Goal: Task Accomplishment & Management: Use online tool/utility

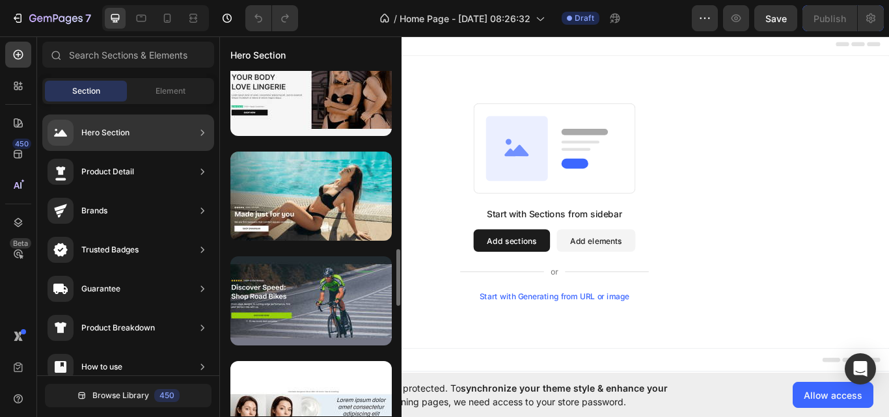
scroll to position [1077, 0]
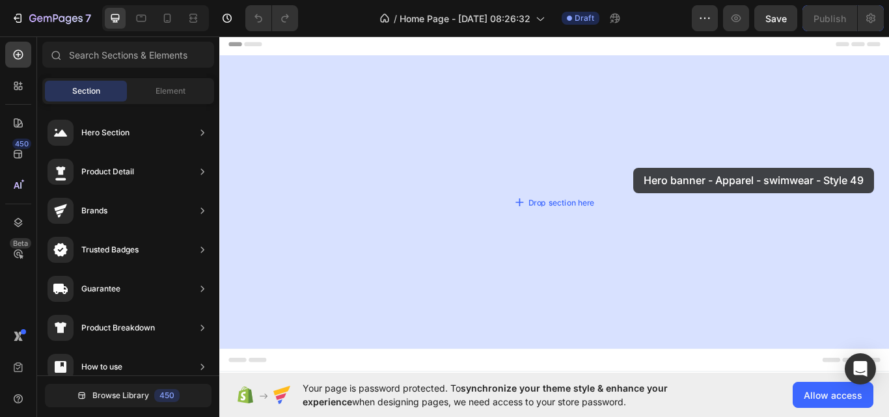
drag, startPoint x: 540, startPoint y: 233, endPoint x: 702, endPoint y: 191, distance: 167.5
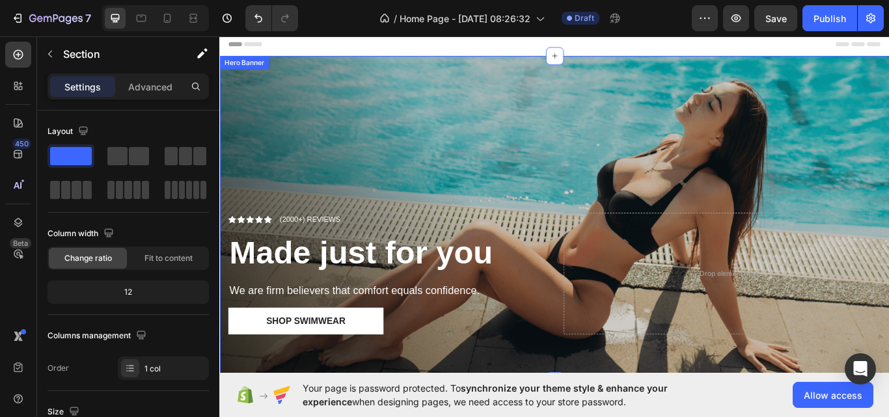
click at [402, 214] on div "Overlay" at bounding box center [609, 249] width 781 height 379
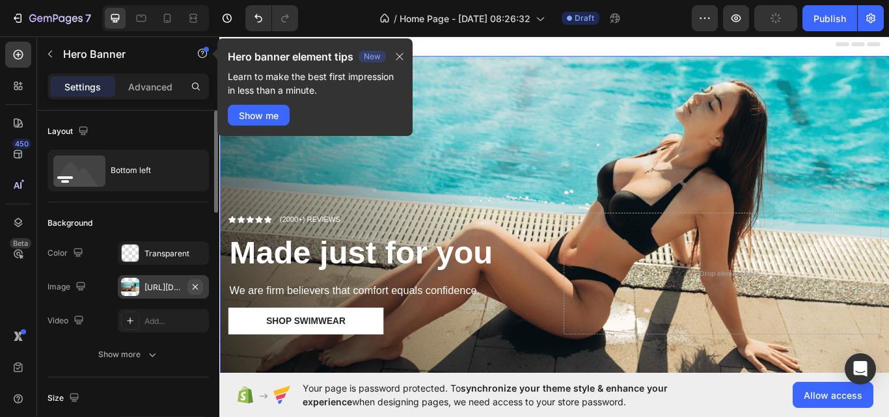
click at [198, 286] on icon "button" at bounding box center [195, 287] width 10 height 10
type input "Auto"
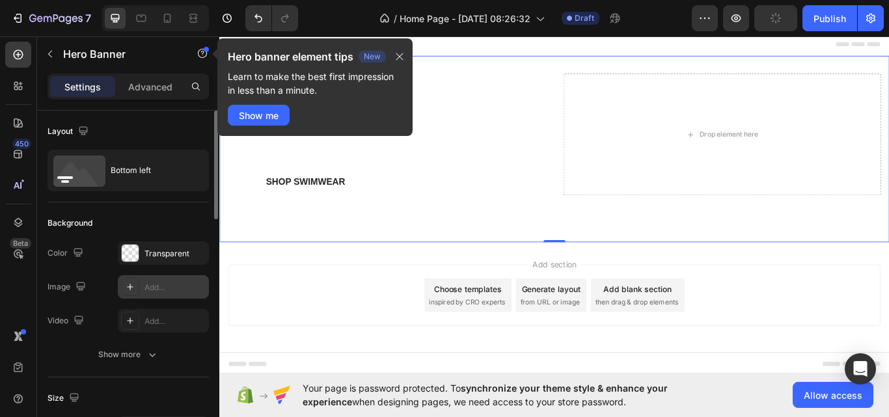
click at [131, 288] on icon at bounding box center [130, 287] width 10 height 10
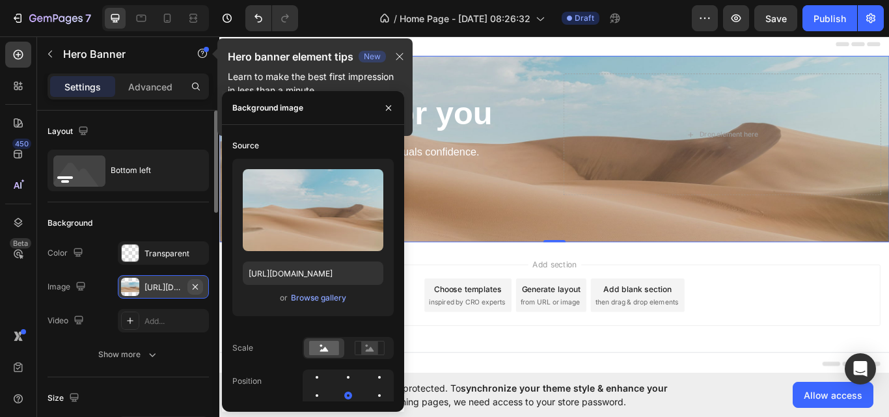
click at [195, 287] on icon "button" at bounding box center [195, 286] width 5 height 5
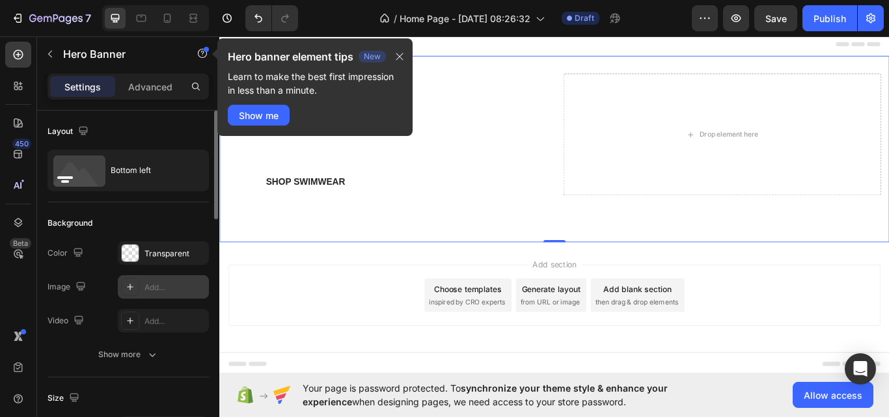
click at [152, 288] on div "Add..." at bounding box center [175, 288] width 61 height 12
type input "[URL][DOMAIN_NAME]"
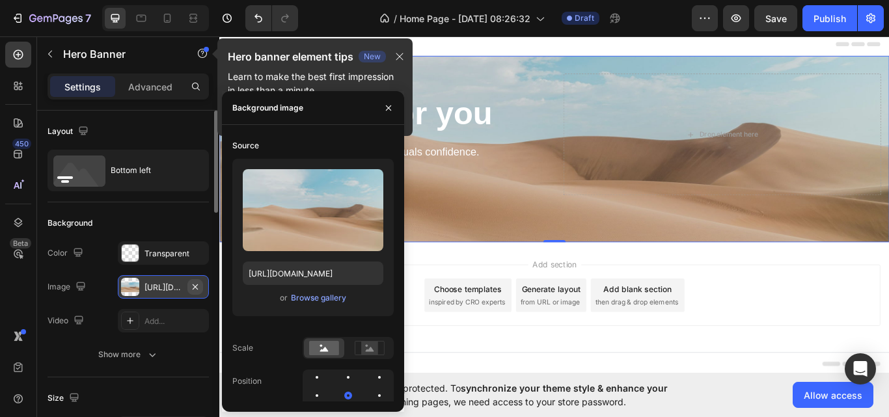
click at [195, 283] on icon "button" at bounding box center [195, 287] width 10 height 10
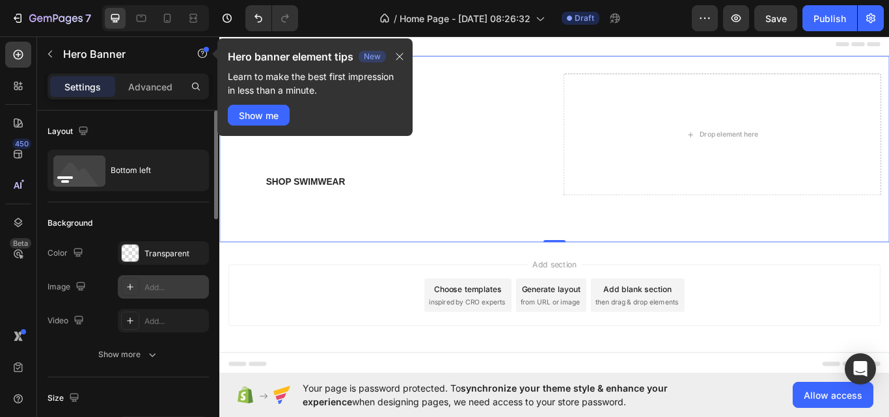
click at [185, 284] on div "Add..." at bounding box center [175, 288] width 61 height 12
type input "[URL][DOMAIN_NAME]"
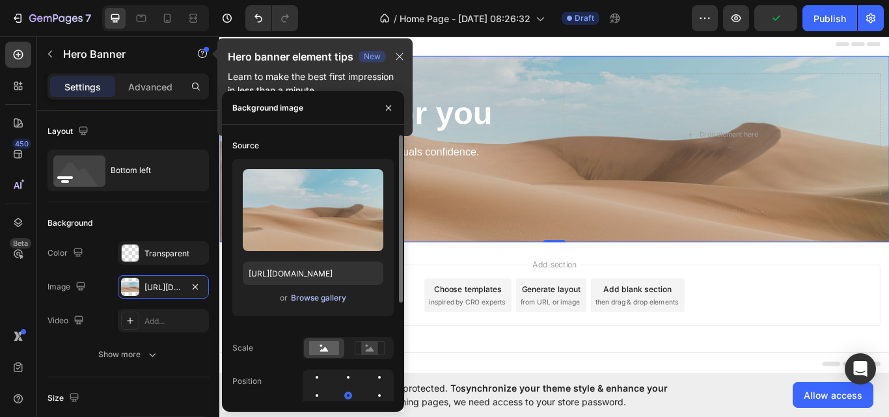
click at [301, 302] on div "Browse gallery" at bounding box center [318, 298] width 55 height 12
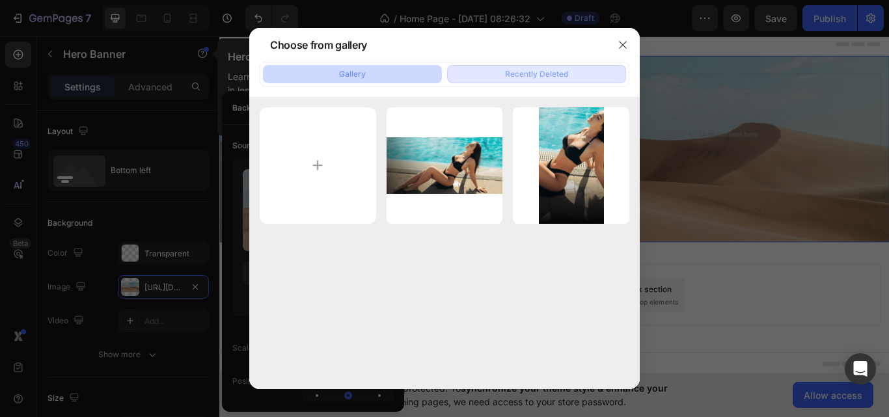
click at [520, 75] on div "Recently Deleted" at bounding box center [536, 74] width 63 height 12
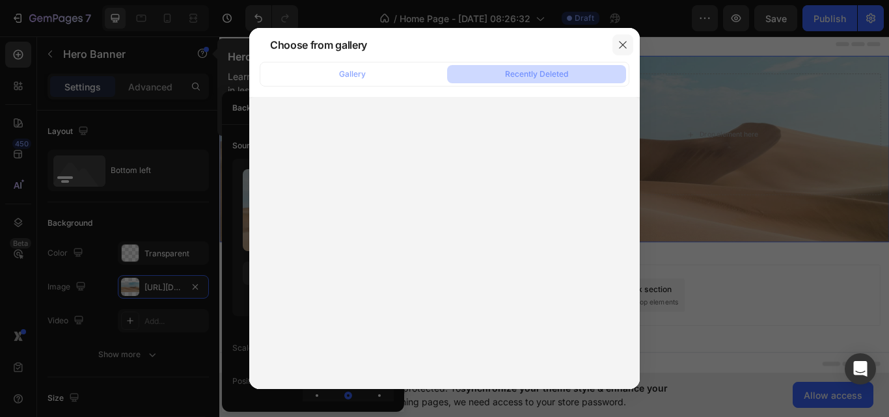
click at [621, 49] on icon "button" at bounding box center [623, 45] width 10 height 10
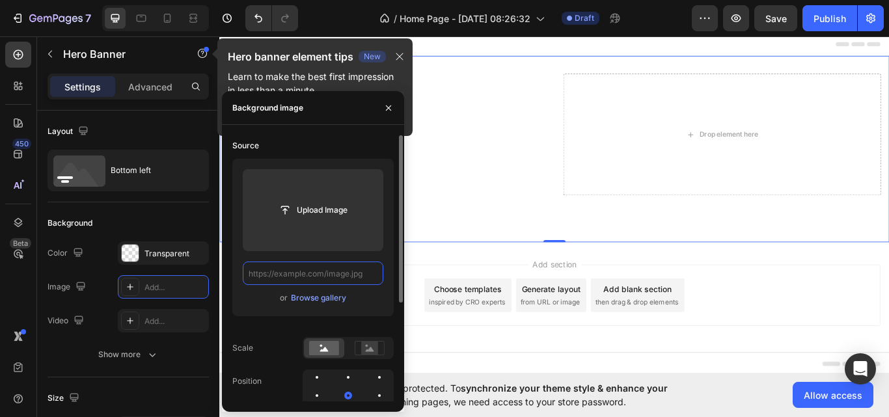
scroll to position [0, 0]
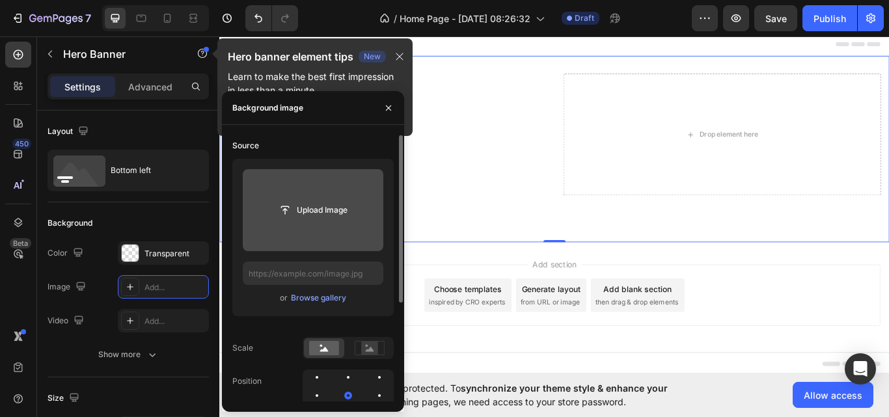
click at [297, 206] on input "file" at bounding box center [313, 210] width 90 height 22
click at [294, 212] on input "file" at bounding box center [313, 210] width 90 height 22
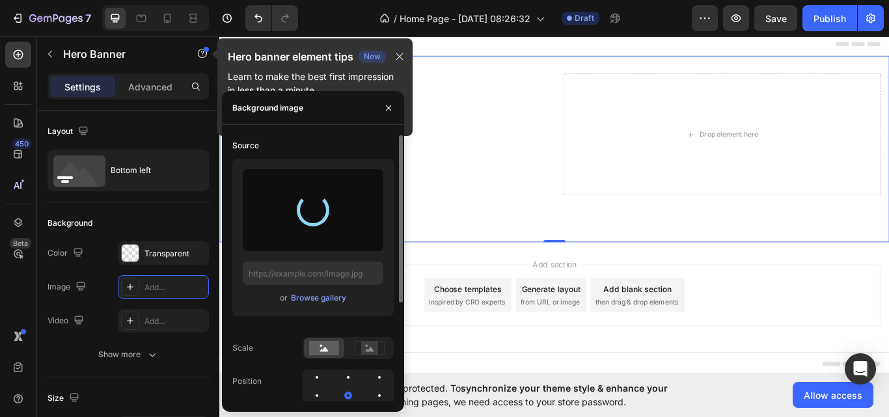
type input "[URL][DOMAIN_NAME]"
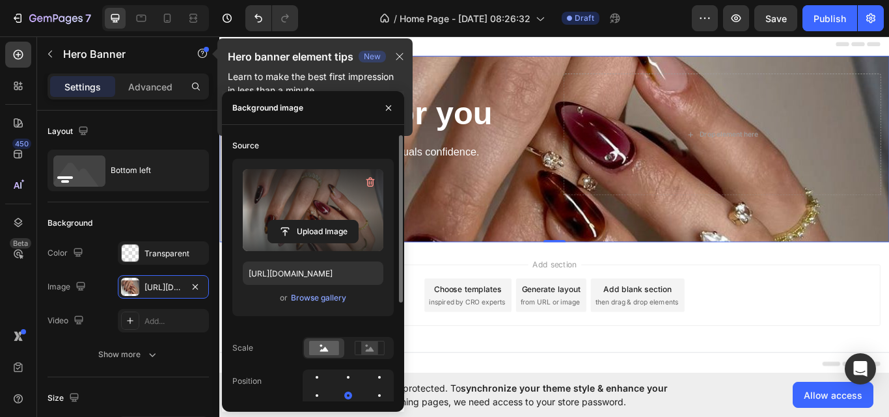
click at [855, 341] on div "Add section Choose templates inspired by CRO experts Generate layout from URL o…" at bounding box center [610, 339] width 760 height 72
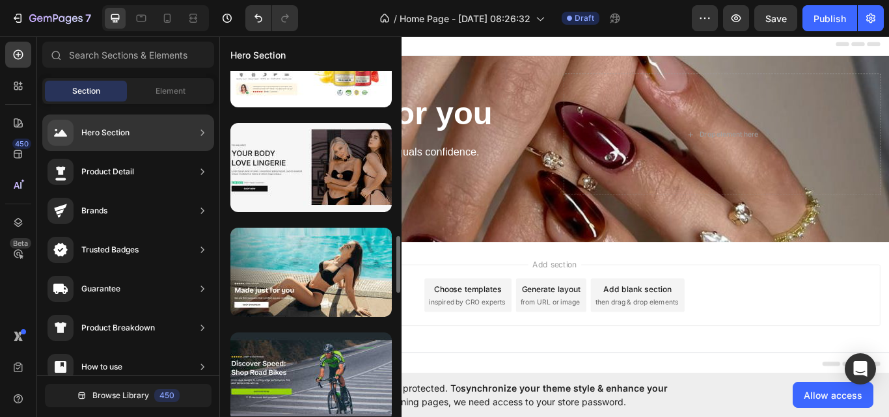
scroll to position [1004, 0]
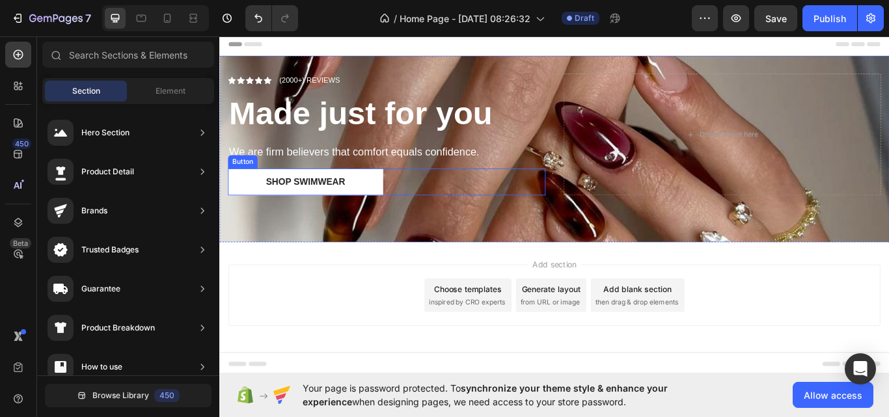
click at [536, 203] on div "Shop Swimwear Button" at bounding box center [414, 206] width 370 height 31
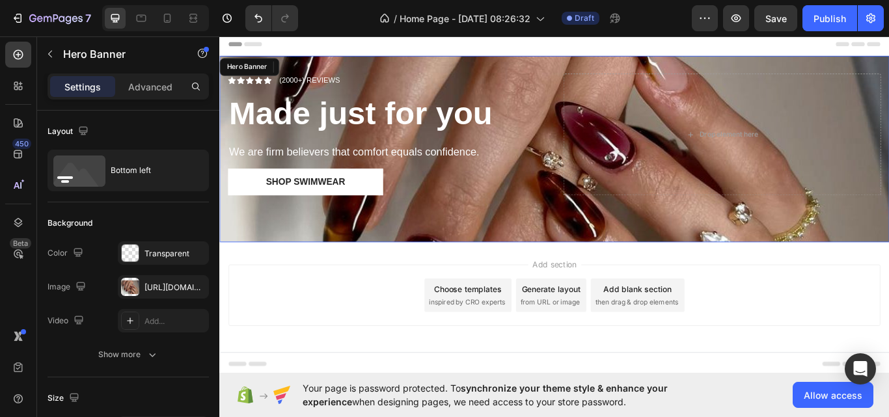
click at [597, 244] on div "Icon Icon Icon Icon Icon Icon List (2000+) REVIEWS Text Block Row Made just for…" at bounding box center [609, 168] width 781 height 217
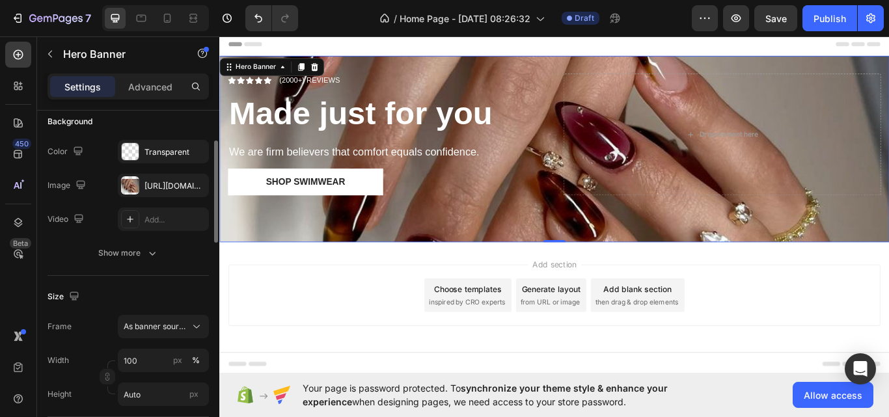
scroll to position [102, 0]
click at [200, 326] on icon at bounding box center [196, 326] width 13 height 13
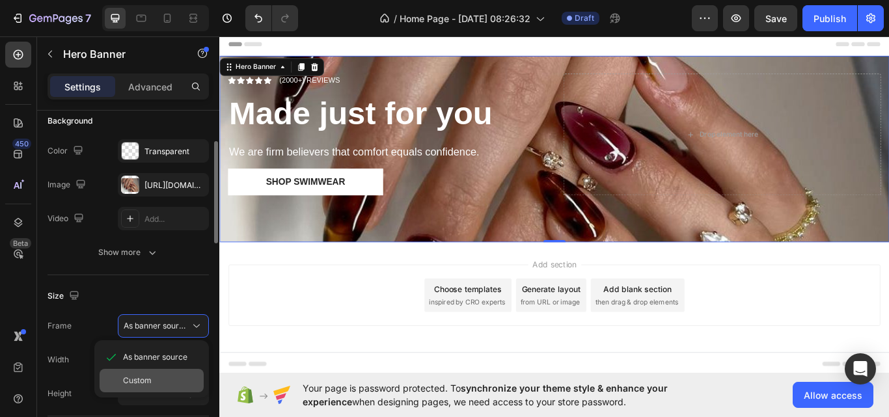
click at [169, 376] on div "Custom" at bounding box center [161, 381] width 76 height 12
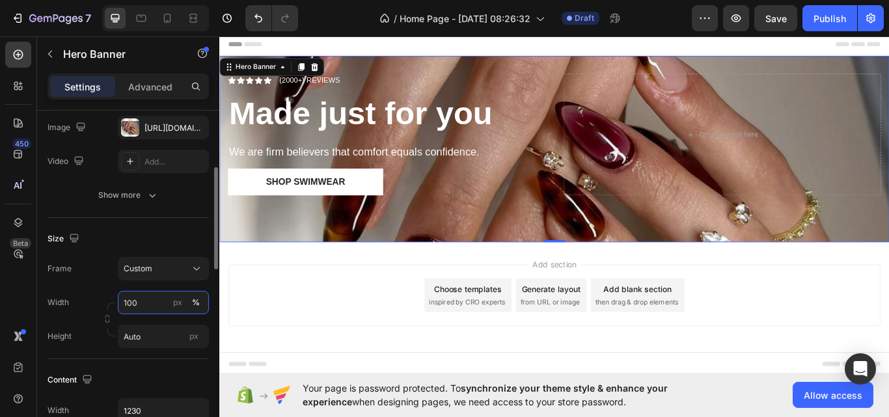
scroll to position [167, 0]
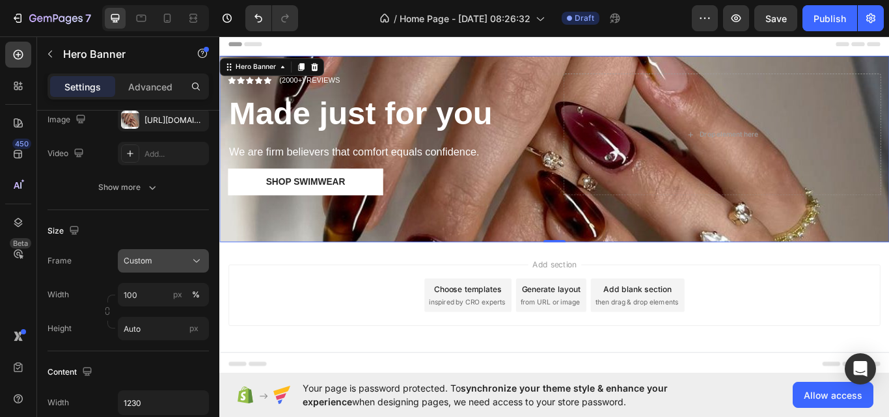
click at [191, 257] on icon at bounding box center [196, 261] width 13 height 13
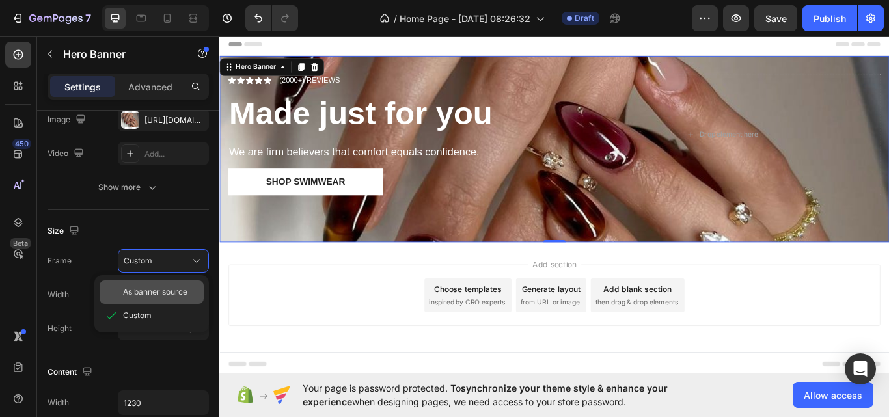
click at [180, 287] on span "As banner source" at bounding box center [155, 292] width 64 height 12
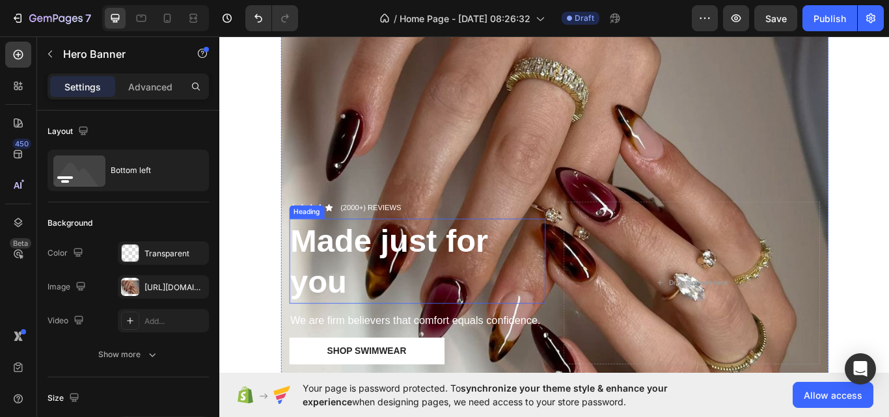
scroll to position [65, 0]
click at [407, 234] on p "(2000+) REVIEWS" at bounding box center [396, 236] width 71 height 13
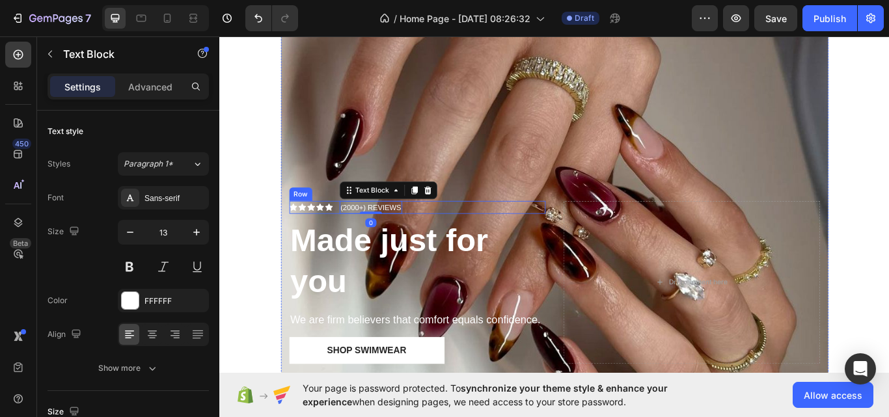
click at [444, 232] on div "Icon Icon Icon Icon Icon Icon List (2000+) REVIEWS Text Block 0 Row" at bounding box center [450, 237] width 299 height 16
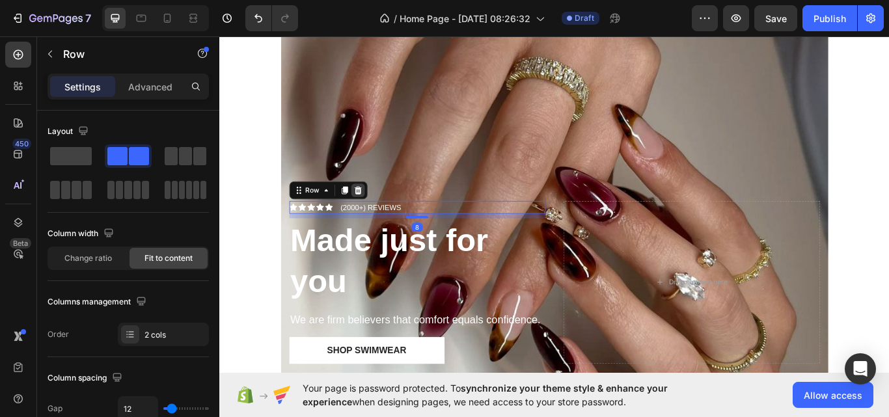
click at [379, 219] on icon at bounding box center [381, 217] width 10 height 10
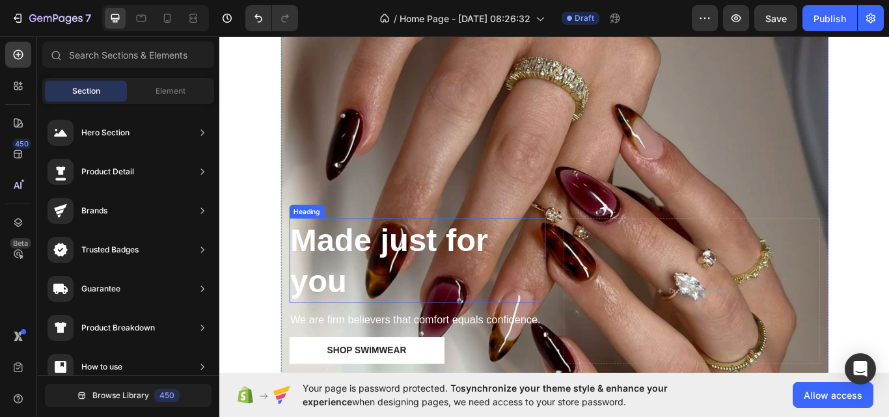
click at [547, 303] on h2 "Made just for you" at bounding box center [450, 298] width 299 height 99
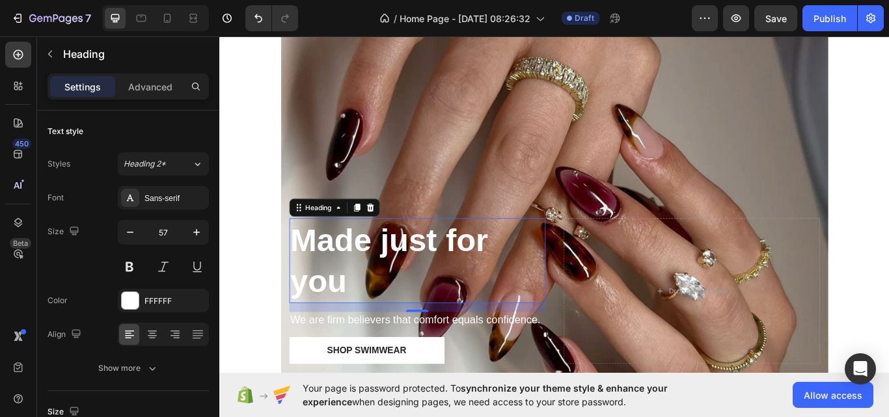
scroll to position [294, 0]
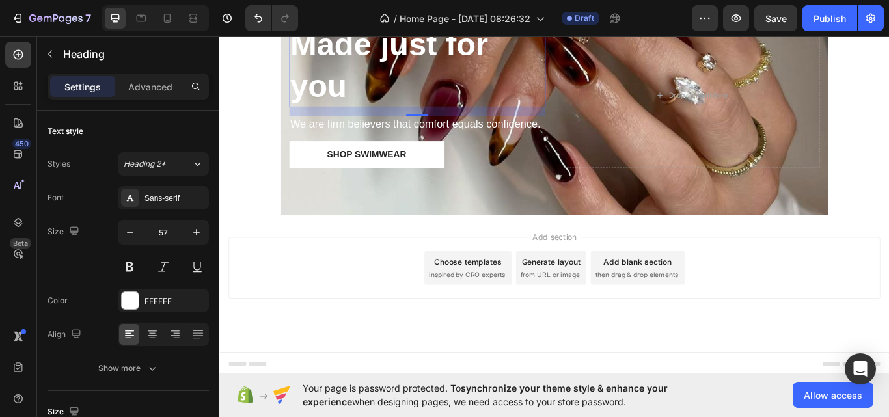
click at [381, 81] on h2 "Made just for you" at bounding box center [450, 70] width 299 height 99
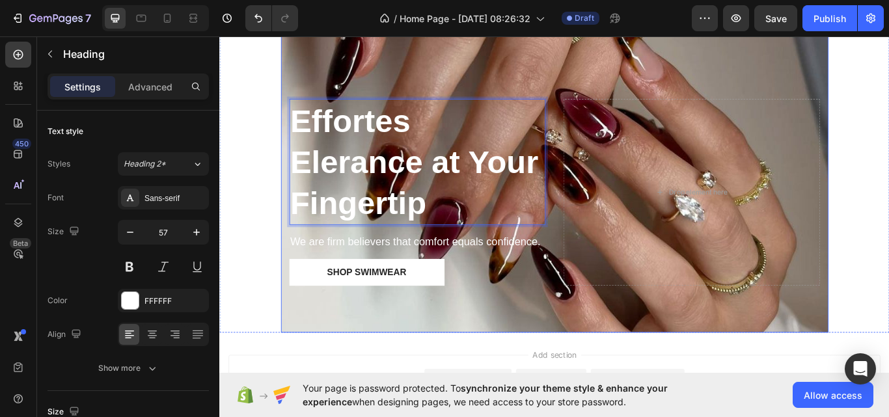
scroll to position [156, 0]
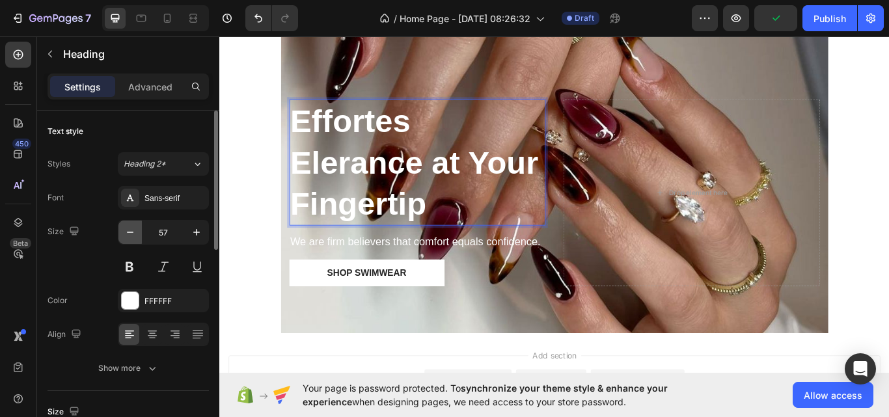
click at [126, 234] on icon "button" at bounding box center [130, 232] width 13 height 13
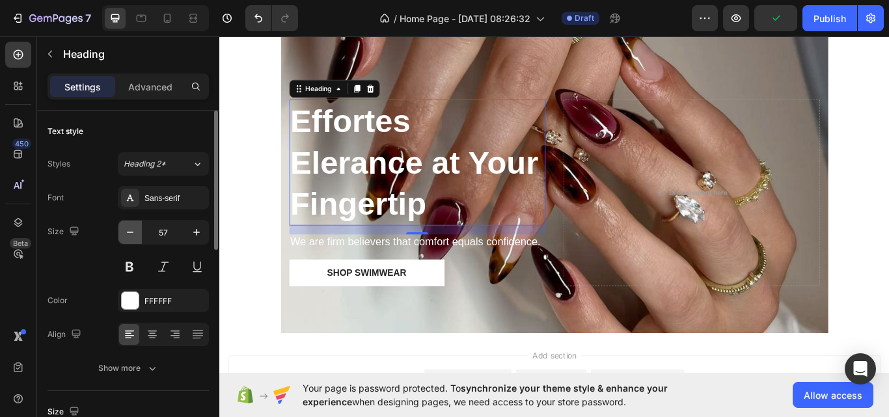
click at [126, 234] on icon "button" at bounding box center [130, 232] width 13 height 13
click at [127, 234] on icon "button" at bounding box center [130, 232] width 13 height 13
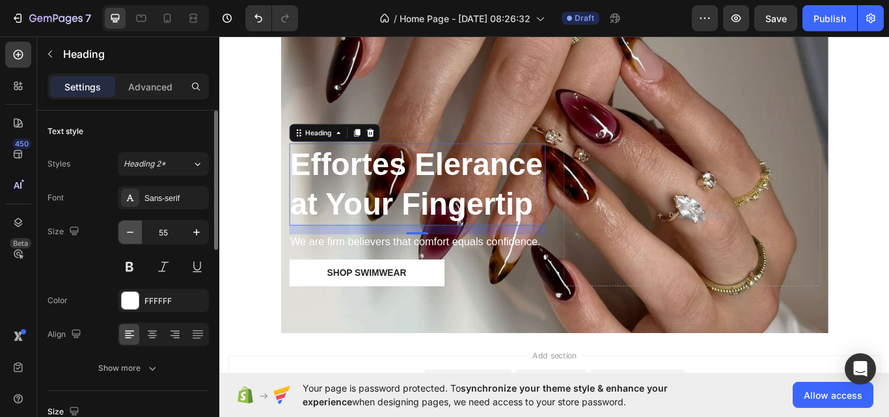
click at [127, 234] on icon "button" at bounding box center [130, 232] width 13 height 13
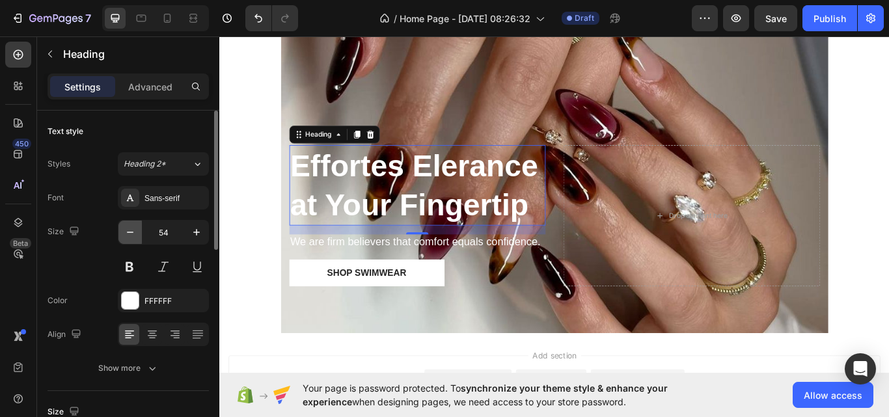
click at [127, 234] on icon "button" at bounding box center [130, 232] width 13 height 13
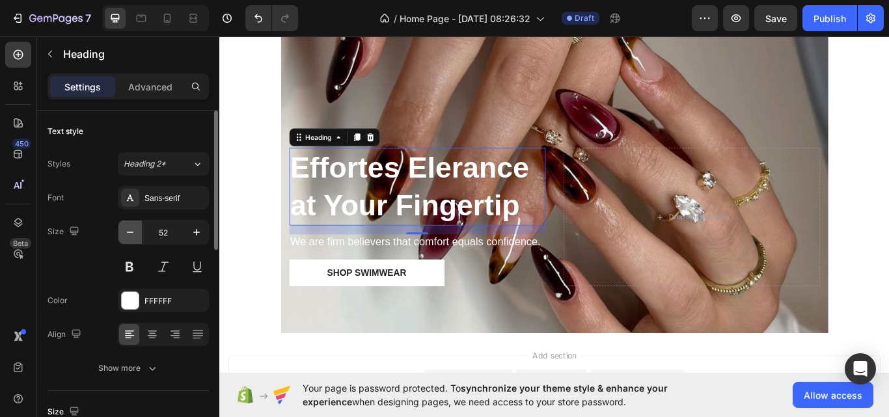
click at [127, 234] on icon "button" at bounding box center [130, 232] width 13 height 13
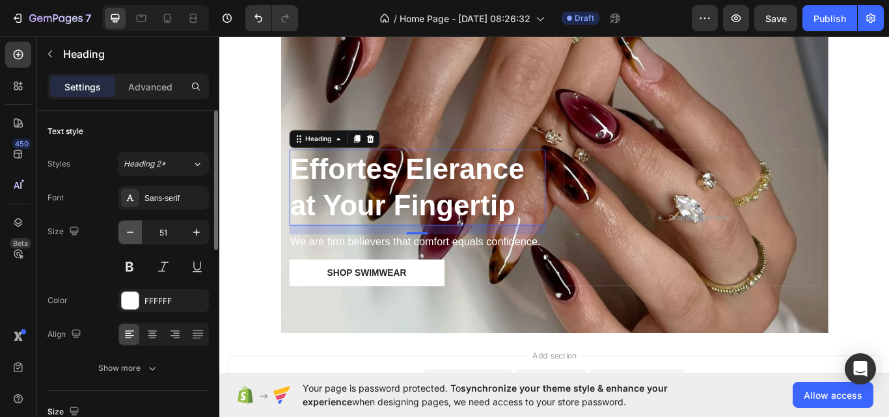
click at [127, 234] on icon "button" at bounding box center [130, 232] width 13 height 13
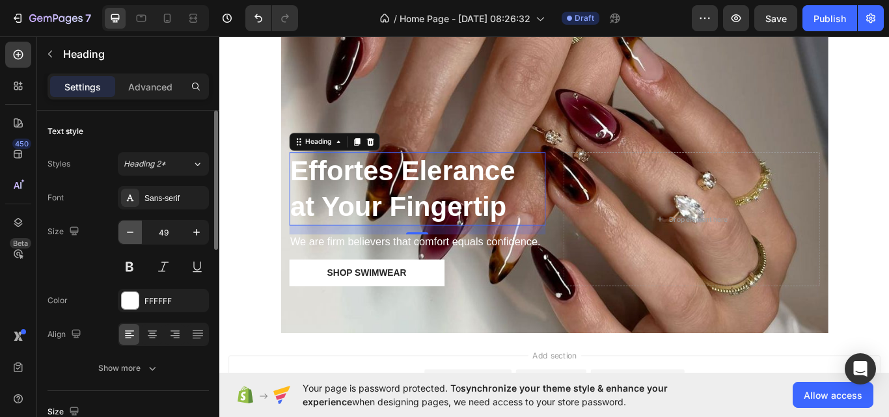
click at [127, 234] on icon "button" at bounding box center [130, 232] width 13 height 13
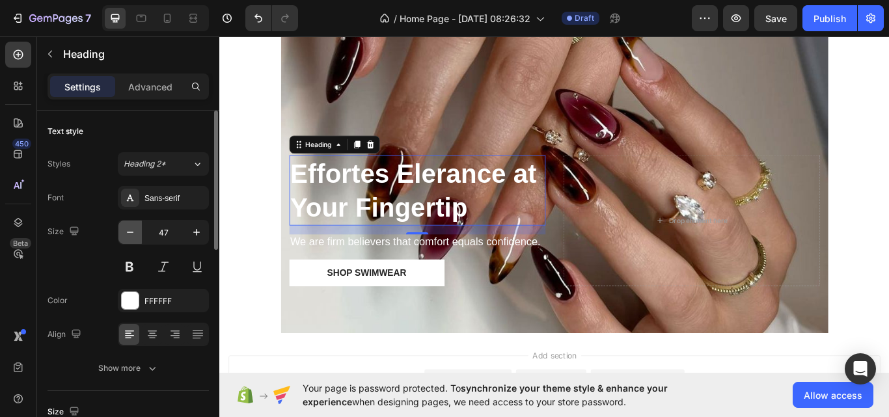
drag, startPoint x: 127, startPoint y: 234, endPoint x: 363, endPoint y: 190, distance: 240.4
click at [127, 234] on icon "button" at bounding box center [130, 232] width 13 height 13
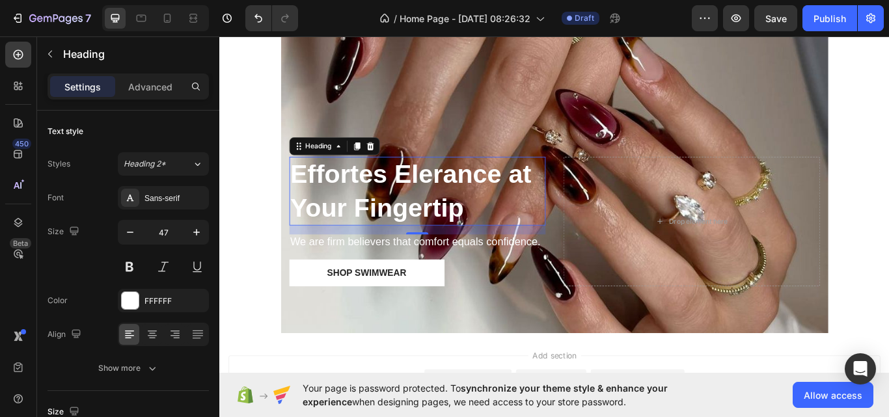
type input "46"
click at [666, 219] on div "Drop element here" at bounding box center [769, 253] width 299 height 151
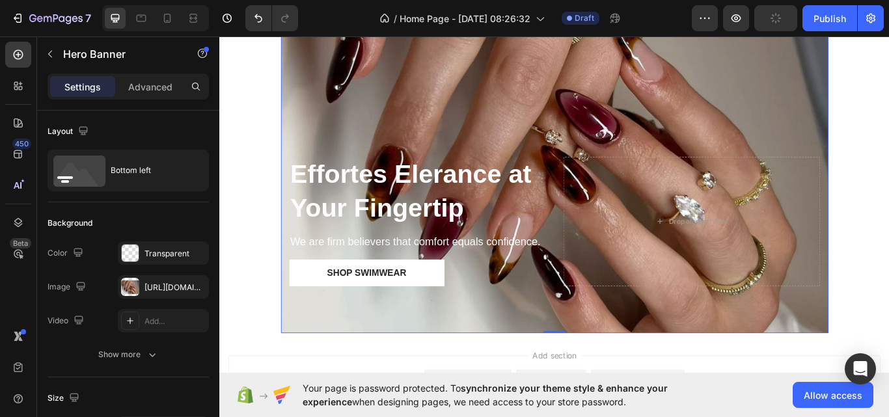
click at [604, 240] on div "Effortes Elerance at Your Fingertip Heading We are firm believers that comfort …" at bounding box center [610, 270] width 639 height 227
drag, startPoint x: 579, startPoint y: 329, endPoint x: 572, endPoint y: 327, distance: 7.4
click at [573, 327] on div "Effortes Elerance at Your Fingertip Heading We are firm believers that comfort …" at bounding box center [610, 270] width 639 height 227
click at [605, 268] on div "Effortes Elerance at Your Fingertip Heading We are firm believers that comfort …" at bounding box center [610, 270] width 639 height 227
click at [637, 256] on div "Drop element here" at bounding box center [769, 253] width 299 height 151
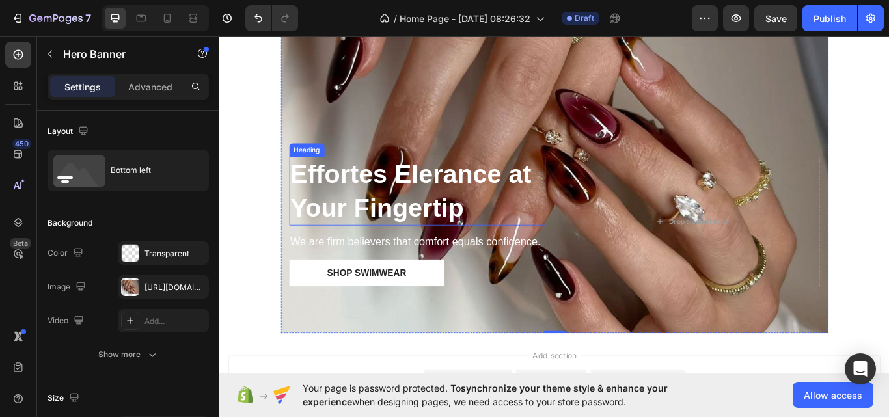
click at [579, 226] on p "Effortes Elerance at Your Fingertip" at bounding box center [450, 218] width 297 height 78
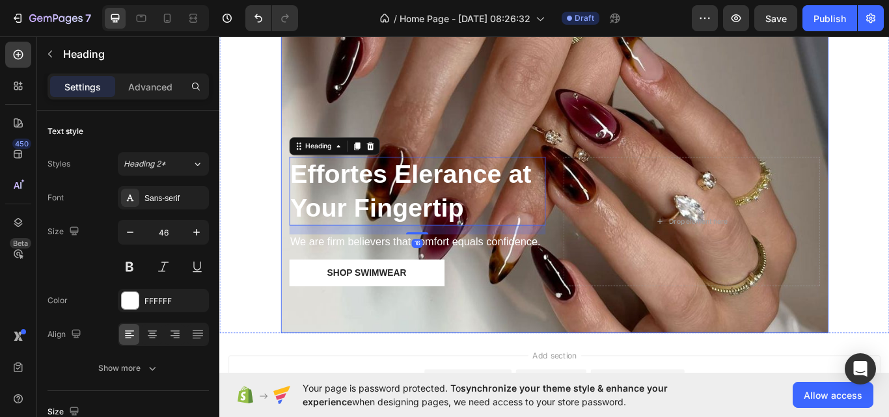
click at [607, 182] on div "Effortes Elerance at Your Fingertip Heading 16 We are firm believers that comfo…" at bounding box center [610, 270] width 639 height 227
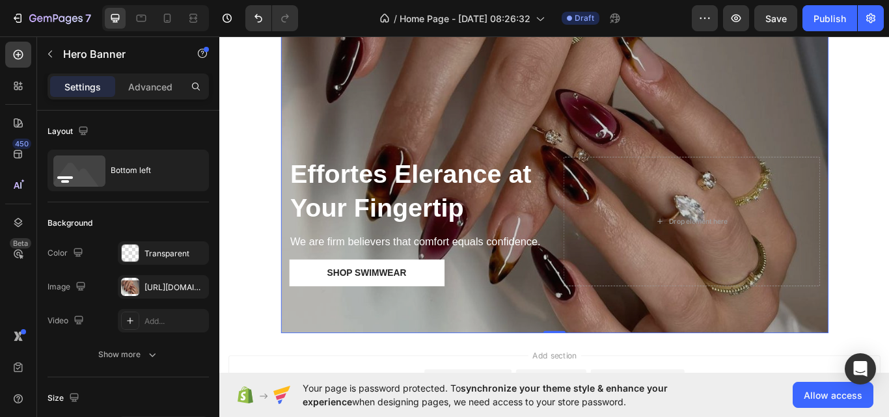
click at [590, 94] on div "Overlay" at bounding box center [610, 143] width 639 height 479
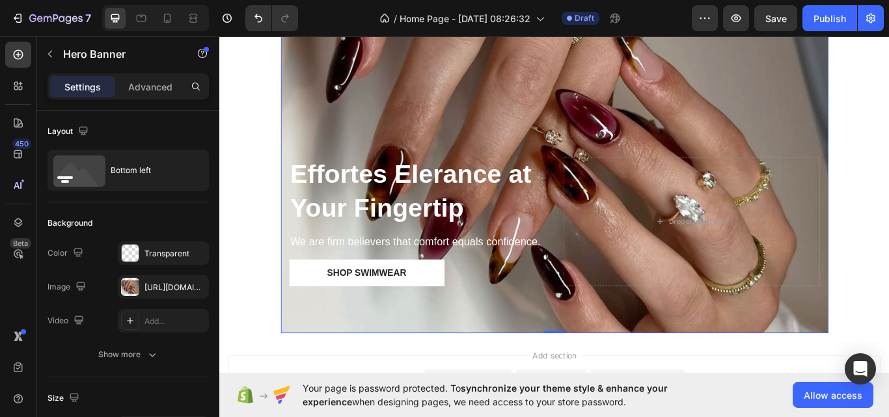
click at [587, 361] on div "Effortes Elerance at Your Fingertip Heading We are firm believers that comfort …" at bounding box center [610, 270] width 639 height 227
click at [543, 217] on p "Effortes Elerance at Your Fingertip" at bounding box center [450, 218] width 297 height 78
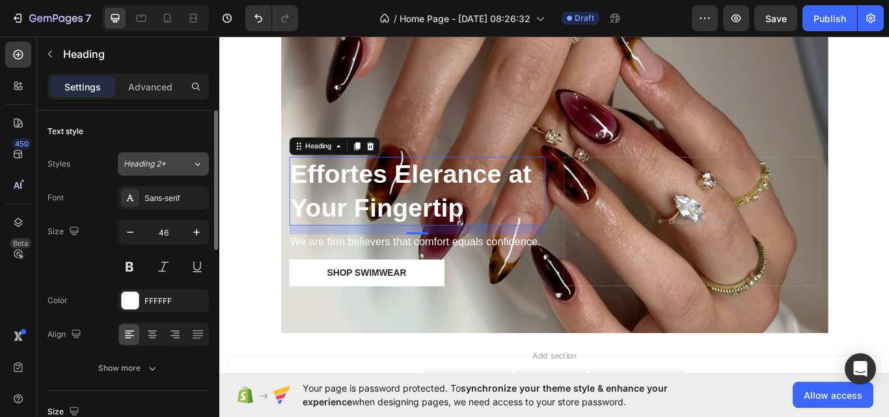
click at [198, 161] on icon at bounding box center [197, 164] width 11 height 13
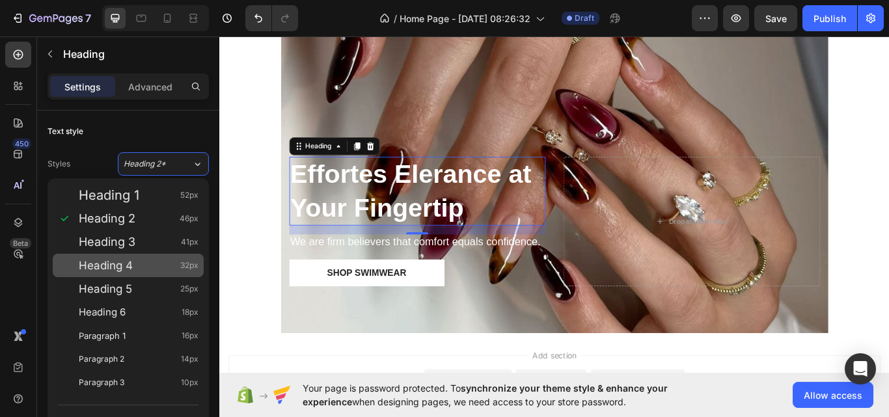
click at [180, 255] on div "Heading 4 32px" at bounding box center [128, 265] width 151 height 23
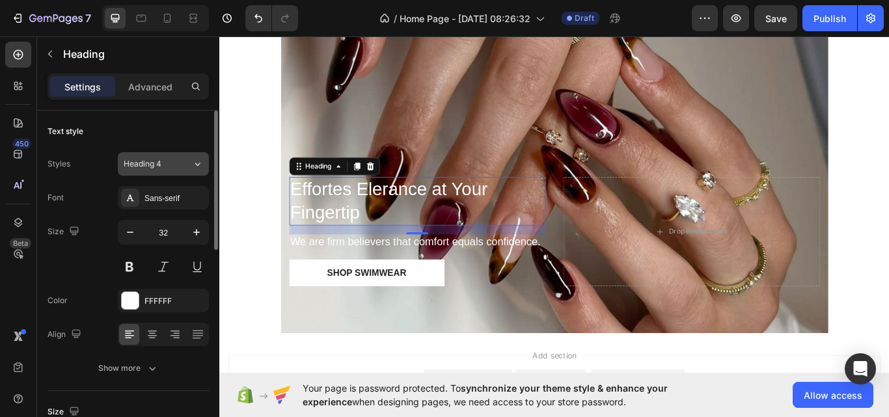
click at [197, 166] on icon at bounding box center [197, 164] width 11 height 13
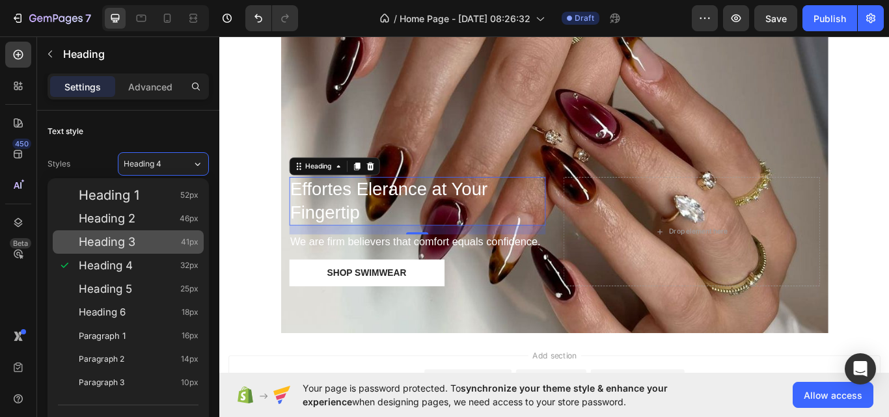
click at [178, 240] on div "Heading 3 41px" at bounding box center [139, 242] width 120 height 13
type input "41"
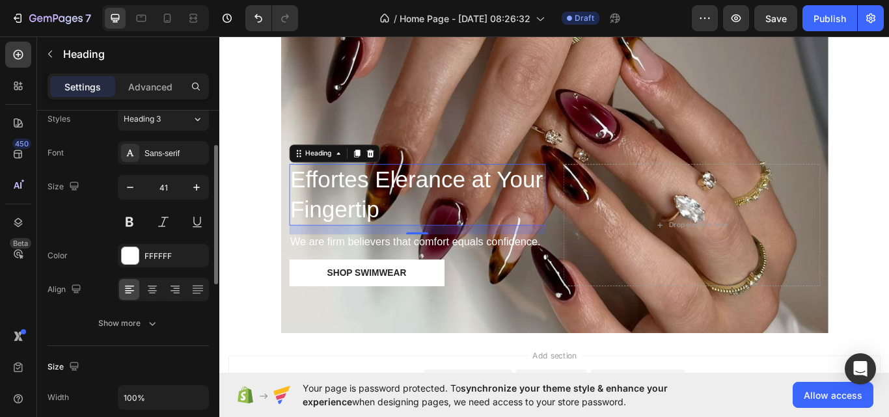
scroll to position [59, 0]
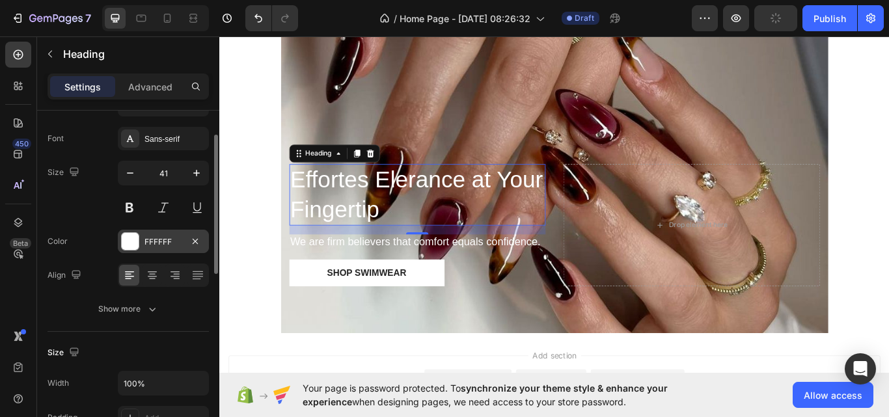
click at [164, 243] on div "FFFFFF" at bounding box center [164, 242] width 38 height 12
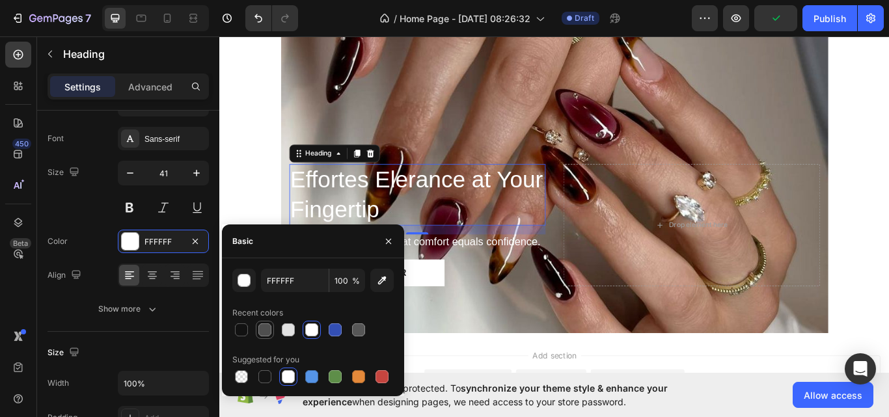
click at [265, 331] on div at bounding box center [264, 330] width 13 height 13
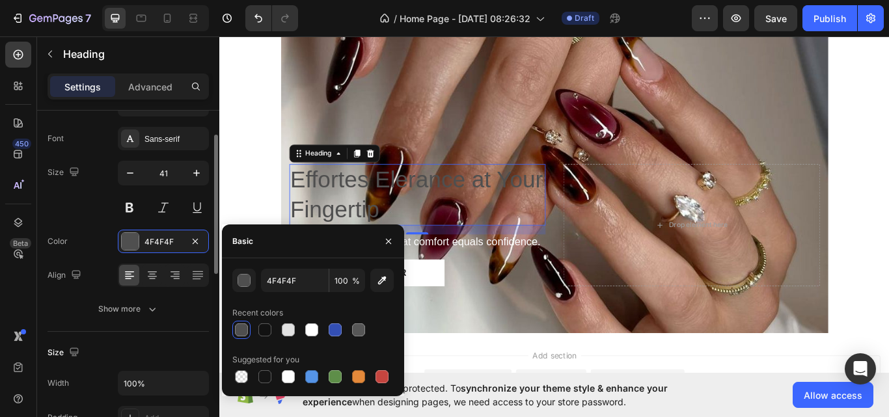
click at [106, 214] on div "Size 41" at bounding box center [128, 190] width 161 height 59
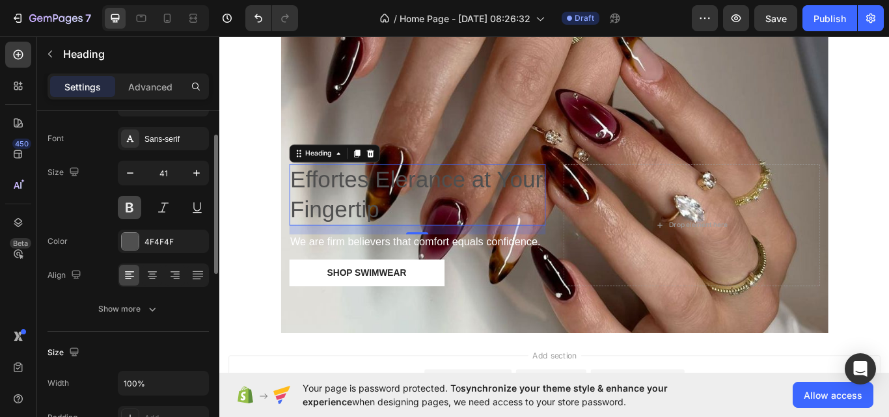
click at [137, 210] on button at bounding box center [129, 207] width 23 height 23
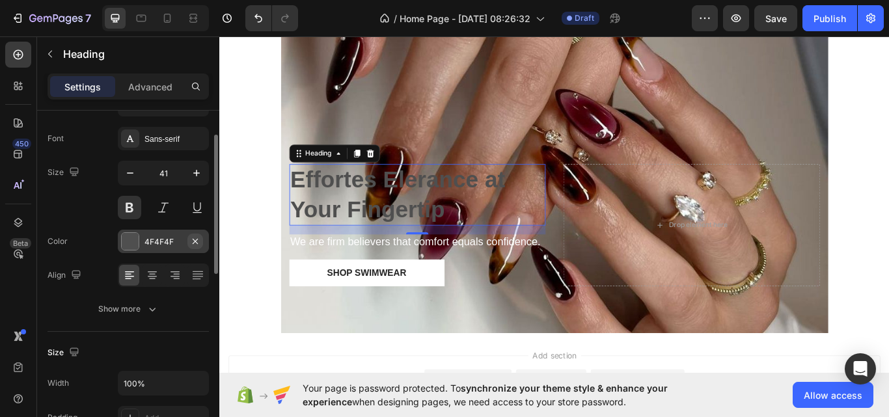
click at [191, 241] on icon "button" at bounding box center [195, 241] width 10 height 10
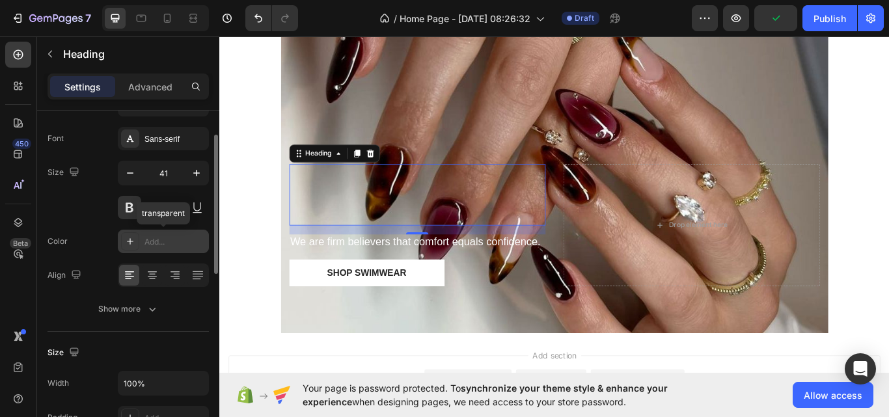
click at [159, 247] on div "Add..." at bounding box center [175, 242] width 61 height 12
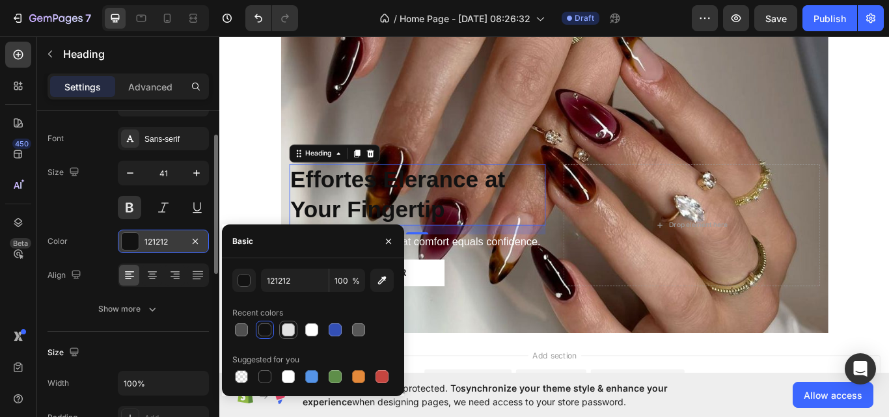
click at [290, 329] on div at bounding box center [288, 330] width 13 height 13
type input "E2E2E2"
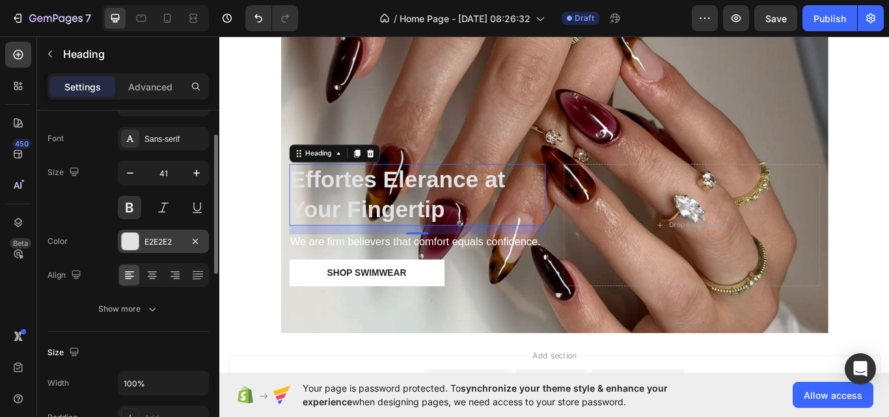
click at [103, 244] on div "Color E2E2E2" at bounding box center [128, 241] width 161 height 23
click at [154, 275] on icon at bounding box center [152, 275] width 13 height 13
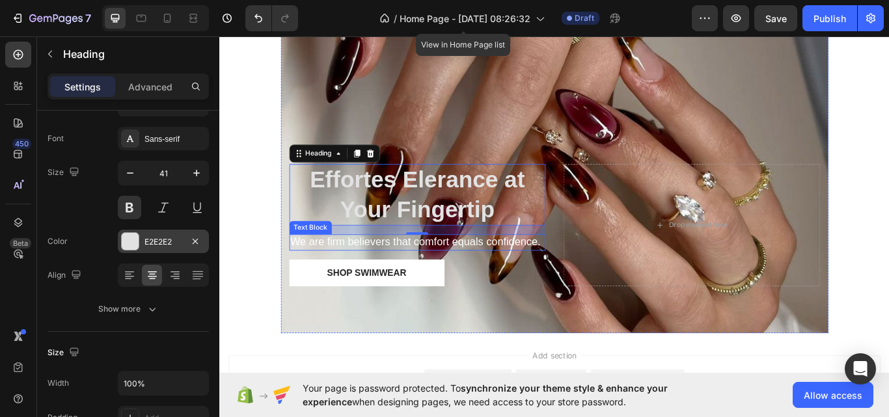
click at [392, 275] on p "We are firm believers that comfort equals confidence." at bounding box center [450, 277] width 297 height 16
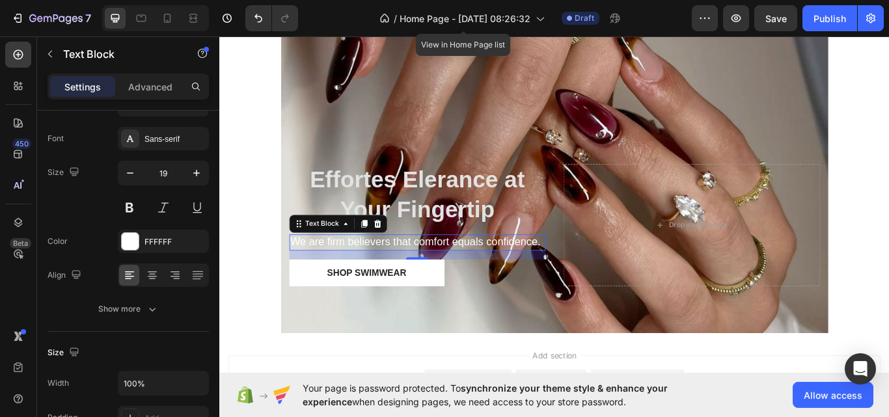
scroll to position [0, 0]
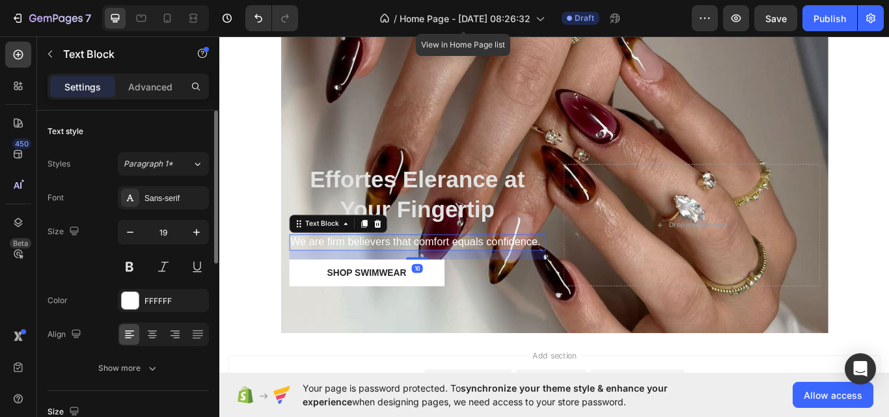
click at [398, 275] on p "We are firm believers that comfort equals confidence." at bounding box center [450, 277] width 297 height 16
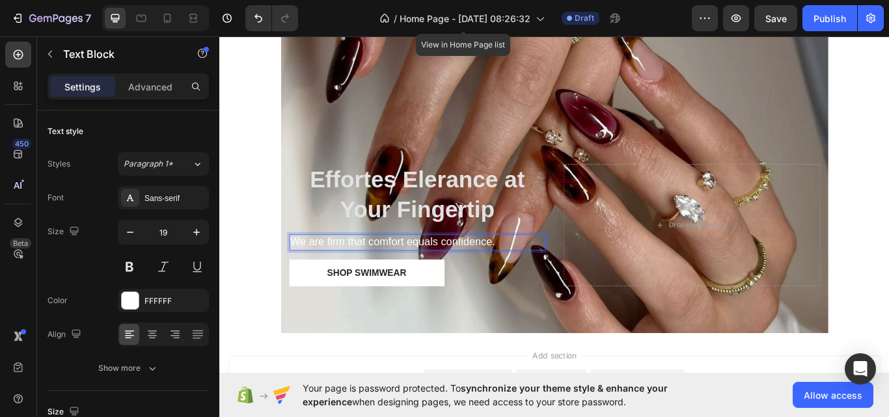
click at [398, 275] on p "We are firm that comfort equals confidence." at bounding box center [450, 277] width 297 height 16
click at [398, 275] on p "We are firm that equals confidence." at bounding box center [450, 277] width 297 height 16
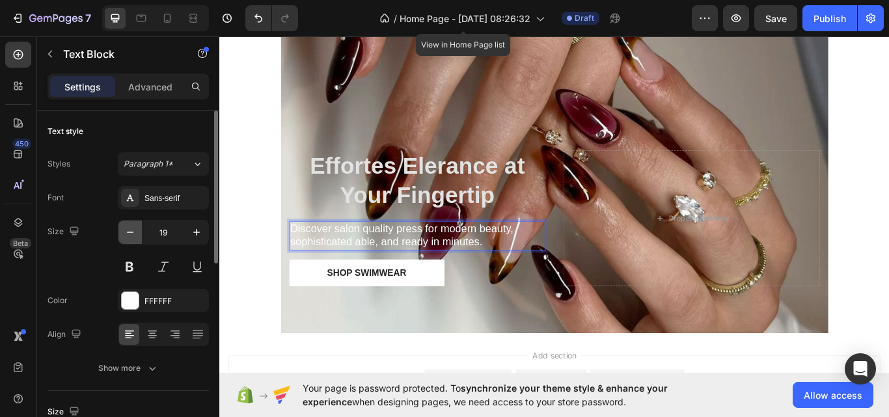
click at [132, 232] on icon "button" at bounding box center [130, 232] width 7 height 1
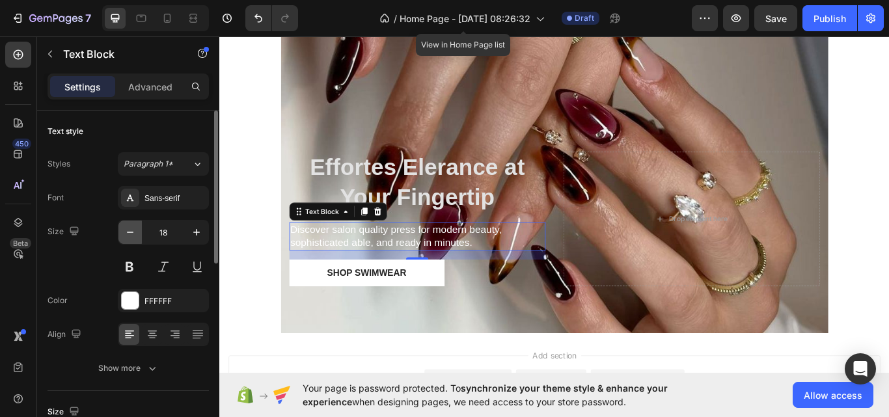
click at [132, 228] on icon "button" at bounding box center [130, 232] width 13 height 13
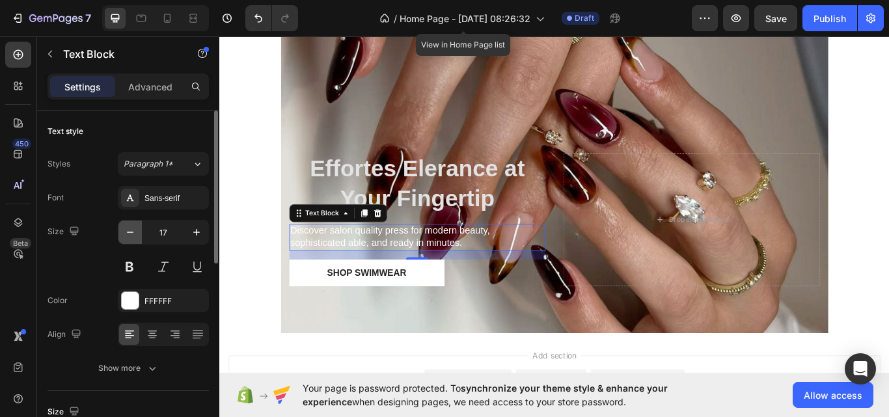
click at [132, 228] on icon "button" at bounding box center [130, 232] width 13 height 13
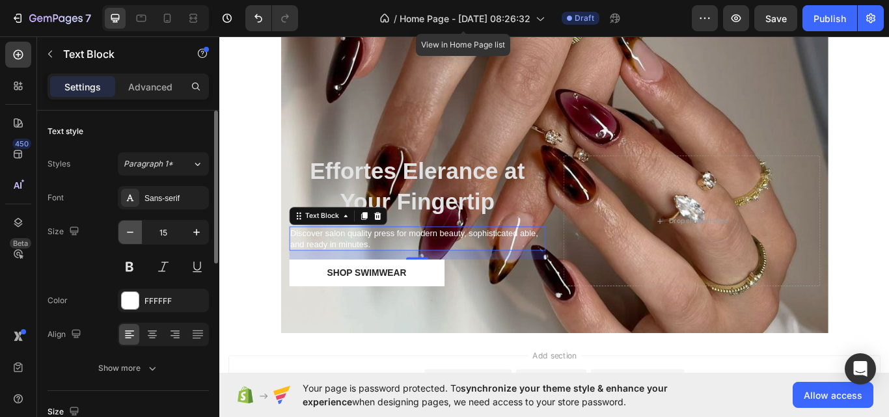
click at [132, 228] on icon "button" at bounding box center [130, 232] width 13 height 13
type input "14"
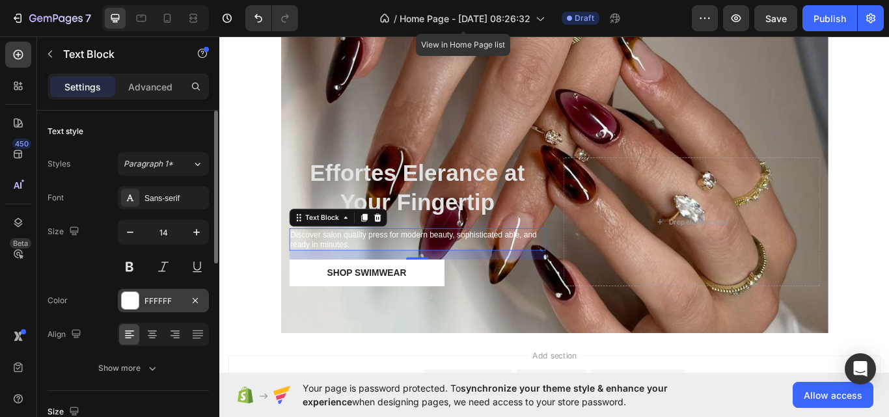
click at [139, 303] on div "FFFFFF" at bounding box center [163, 300] width 91 height 23
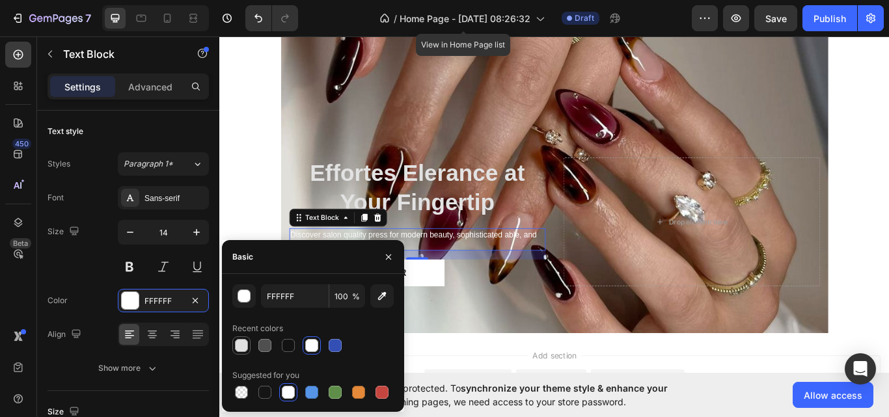
click at [233, 346] on div at bounding box center [241, 346] width 18 height 18
type input "E2E2E2"
click at [85, 275] on div "Size 14" at bounding box center [128, 249] width 161 height 59
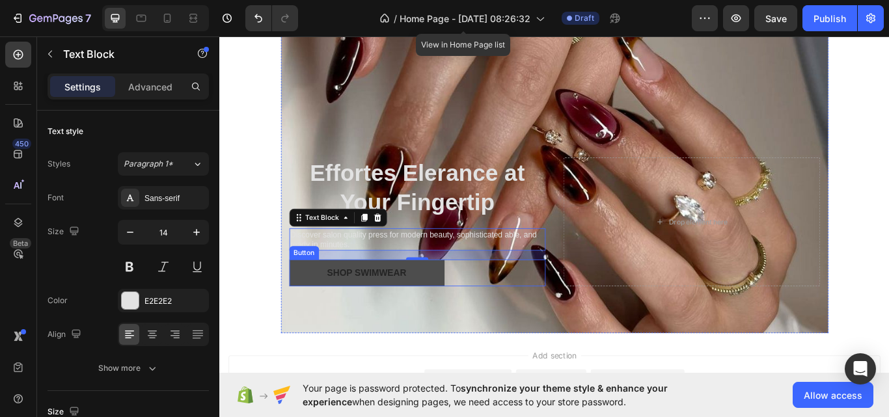
click at [456, 323] on button "Shop Swimwear" at bounding box center [391, 312] width 181 height 31
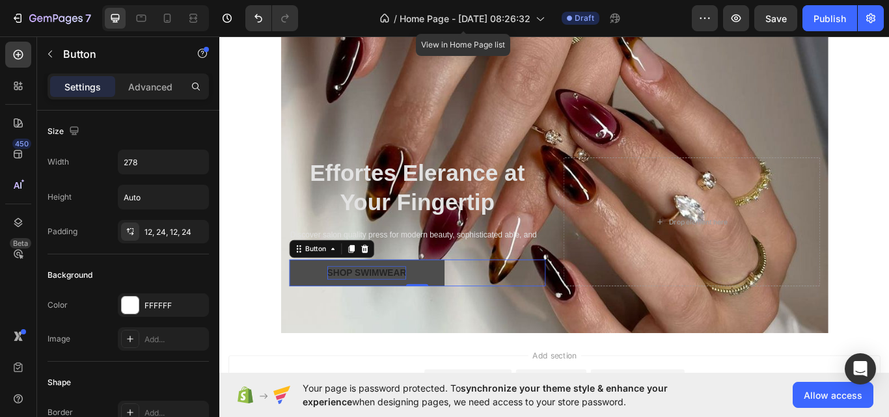
click at [396, 312] on div "Shop Swimwear" at bounding box center [391, 313] width 92 height 16
click at [413, 312] on p "Shop Swimwear" at bounding box center [391, 313] width 92 height 16
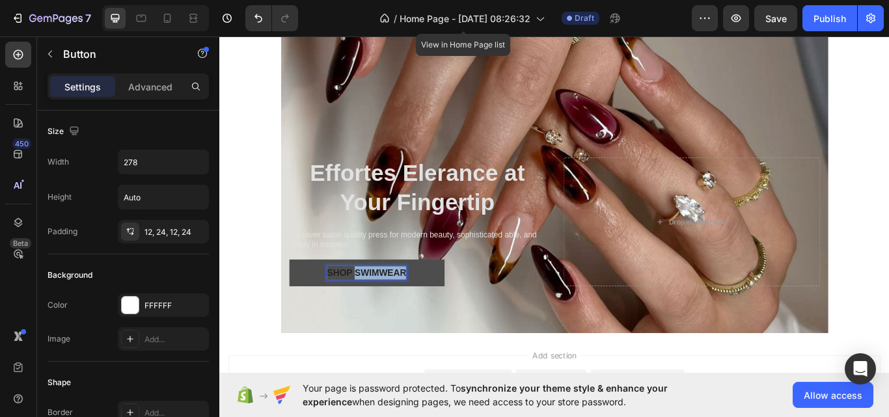
click at [413, 312] on p "Shop Swimwear" at bounding box center [391, 313] width 92 height 16
click at [413, 312] on button "Shop" at bounding box center [391, 312] width 181 height 31
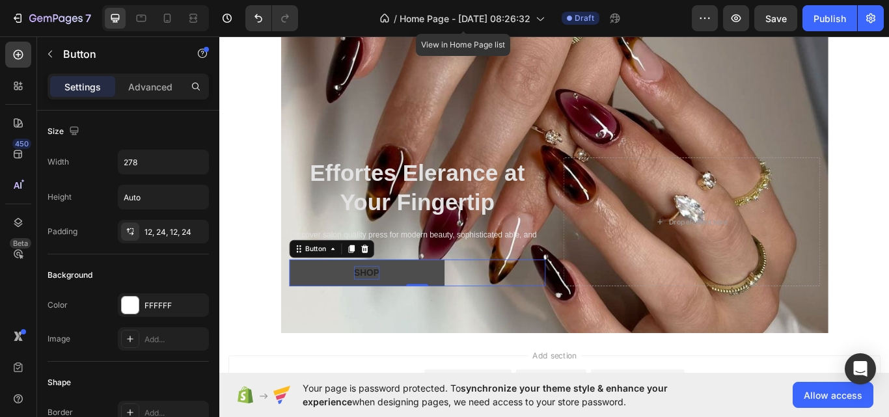
click at [400, 311] on p "Shop" at bounding box center [390, 313] width 29 height 16
click at [301, 297] on button at bounding box center [391, 312] width 181 height 31
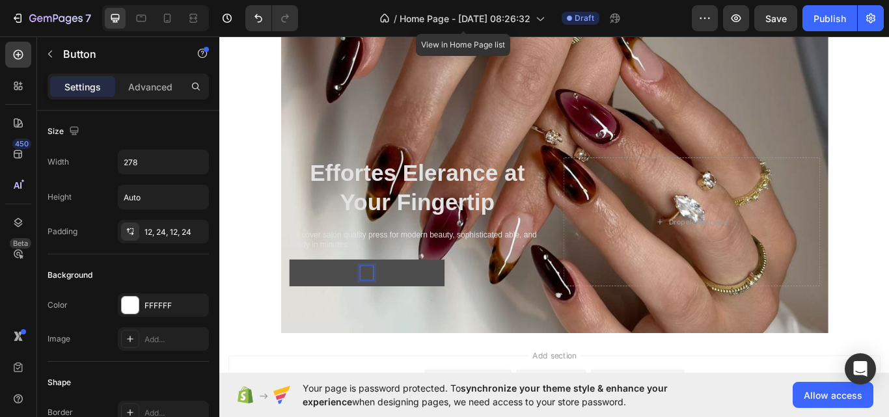
click at [301, 297] on button at bounding box center [391, 312] width 181 height 31
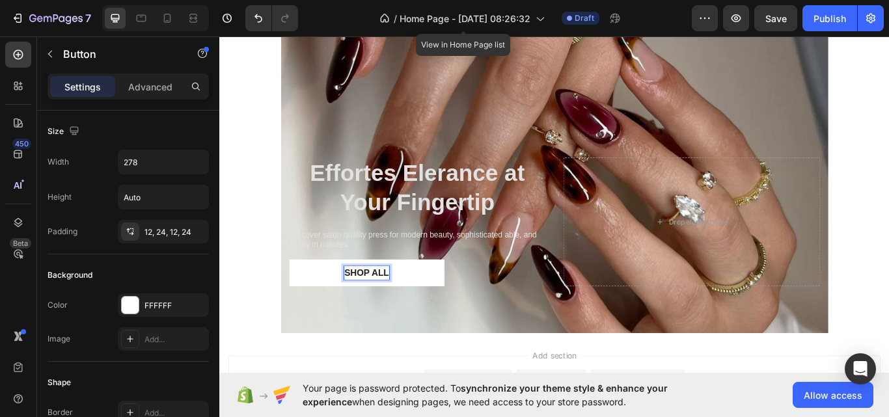
click at [365, 312] on p "SHOP ALL" at bounding box center [391, 313] width 52 height 16
click at [178, 303] on div "FFFFFF" at bounding box center [164, 306] width 38 height 12
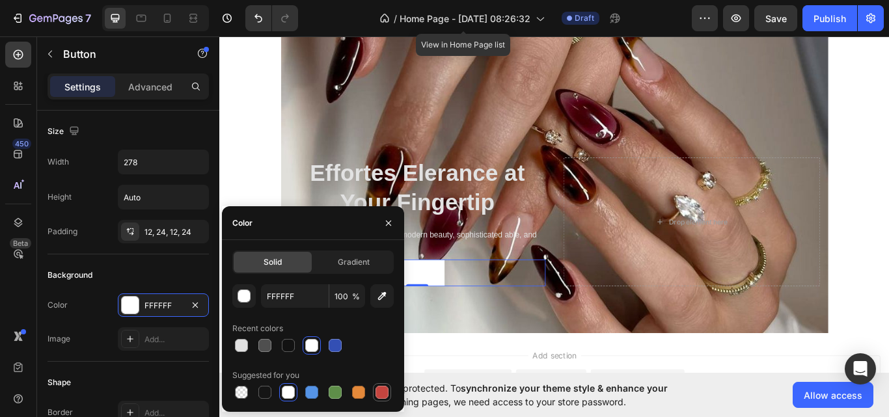
click at [377, 391] on div at bounding box center [382, 392] width 13 height 13
type input "C5453F"
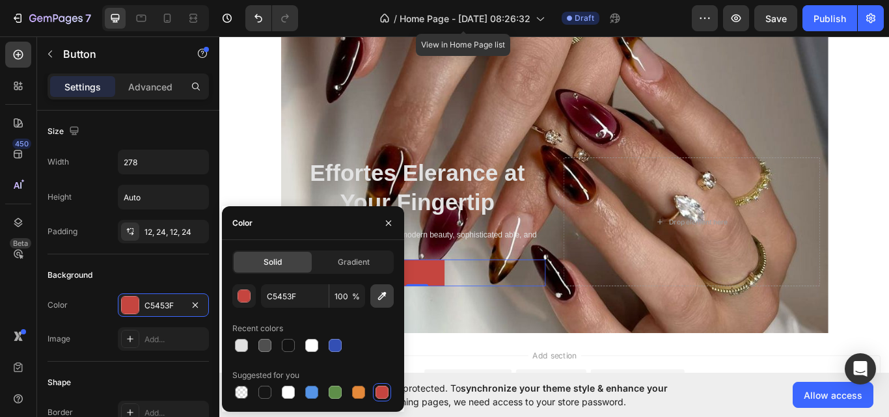
click at [382, 296] on icon "button" at bounding box center [382, 296] width 13 height 13
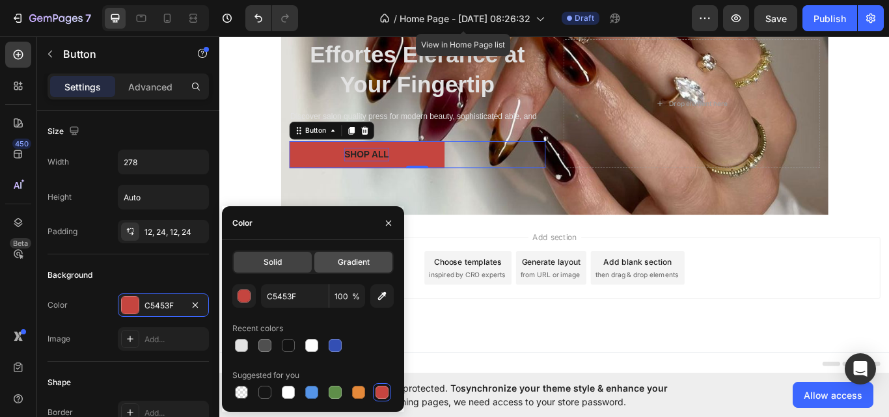
click at [344, 264] on span "Gradient" at bounding box center [354, 262] width 32 height 12
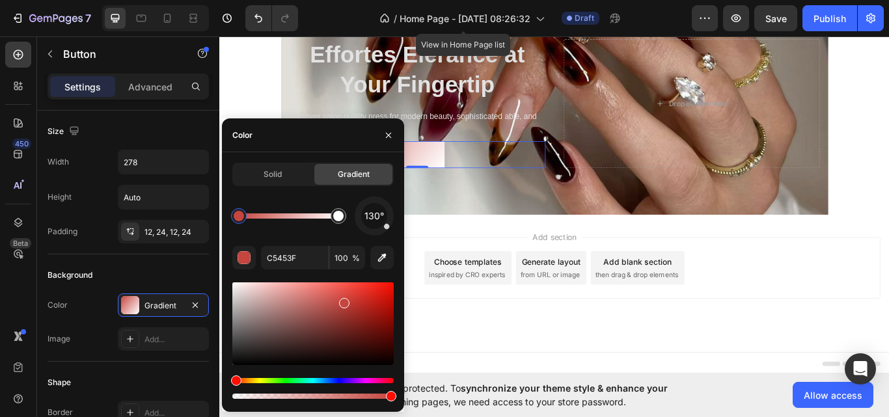
click at [378, 296] on div at bounding box center [312, 323] width 161 height 83
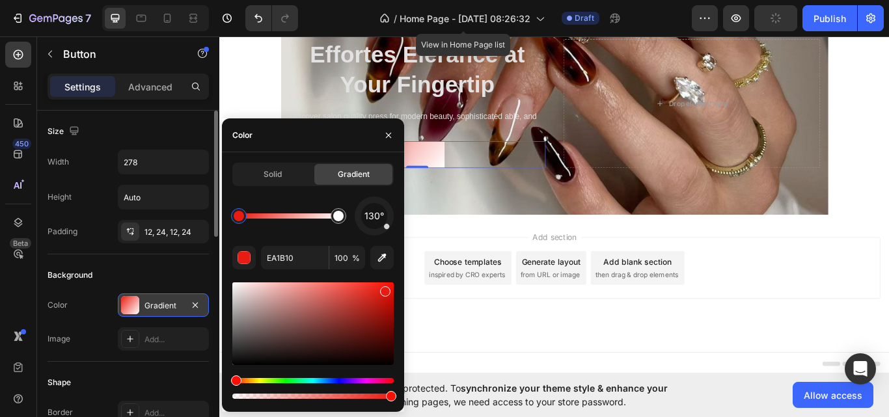
click at [125, 301] on div at bounding box center [130, 305] width 18 height 18
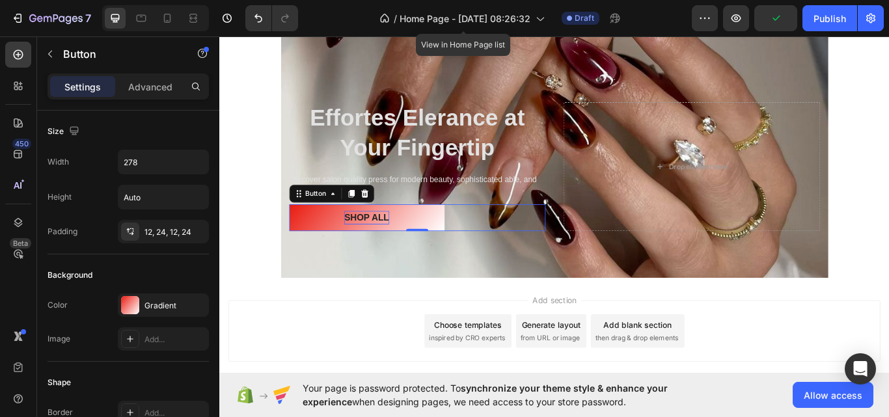
scroll to position [211, 0]
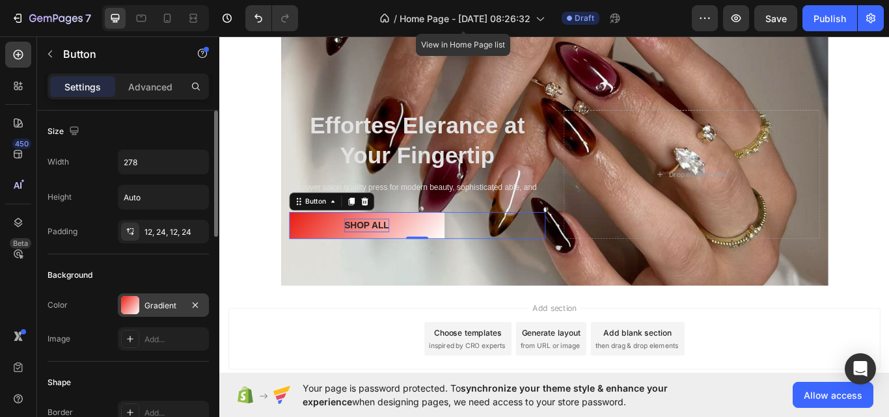
click at [125, 307] on div at bounding box center [130, 305] width 18 height 18
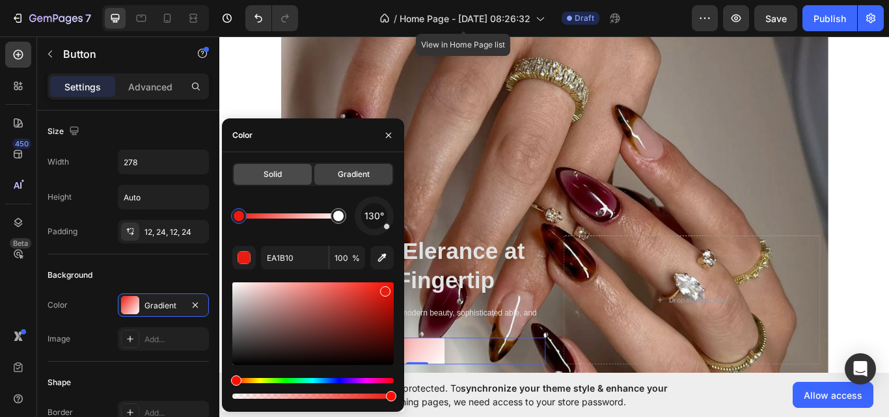
scroll to position [63, 0]
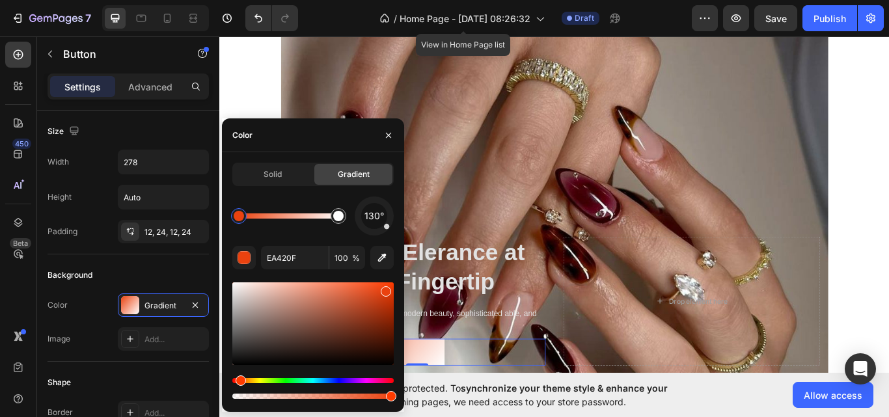
drag, startPoint x: 234, startPoint y: 379, endPoint x: 254, endPoint y: 379, distance: 19.5
click at [387, 292] on div at bounding box center [386, 291] width 10 height 10
type input "ED3C07"
drag, startPoint x: 240, startPoint y: 219, endPoint x: 255, endPoint y: 266, distance: 49.0
click at [244, 255] on div "button" at bounding box center [244, 258] width 13 height 13
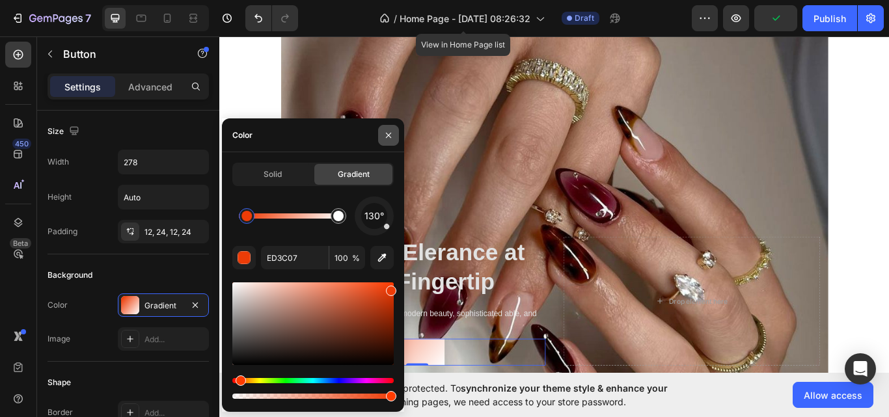
click at [384, 135] on icon "button" at bounding box center [388, 135] width 10 height 10
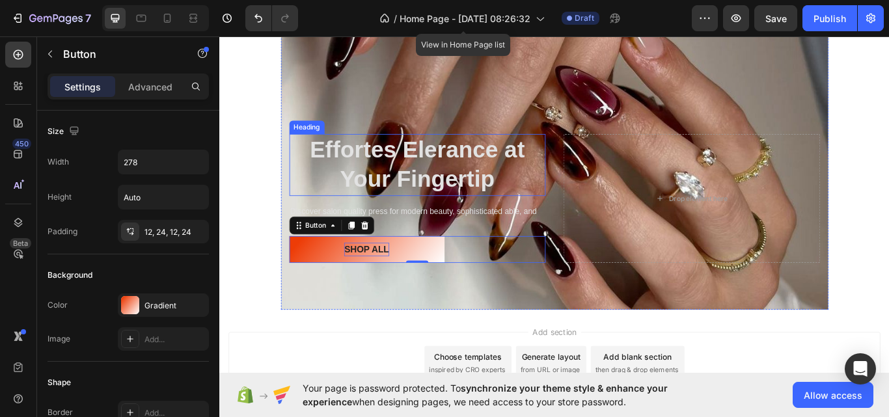
scroll to position [199, 0]
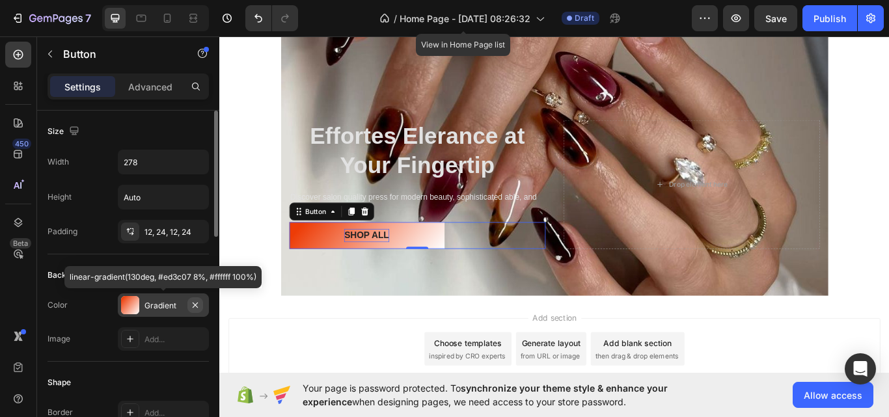
click at [197, 305] on icon "button" at bounding box center [195, 305] width 10 height 10
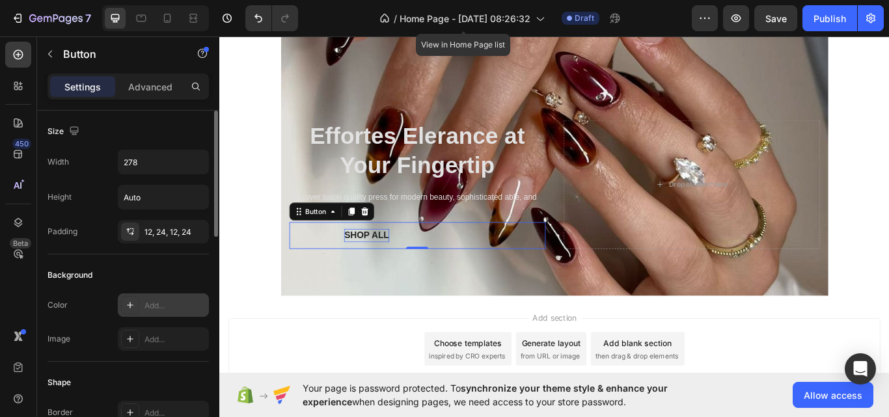
click at [156, 307] on div "Add..." at bounding box center [175, 306] width 61 height 12
type input "121212"
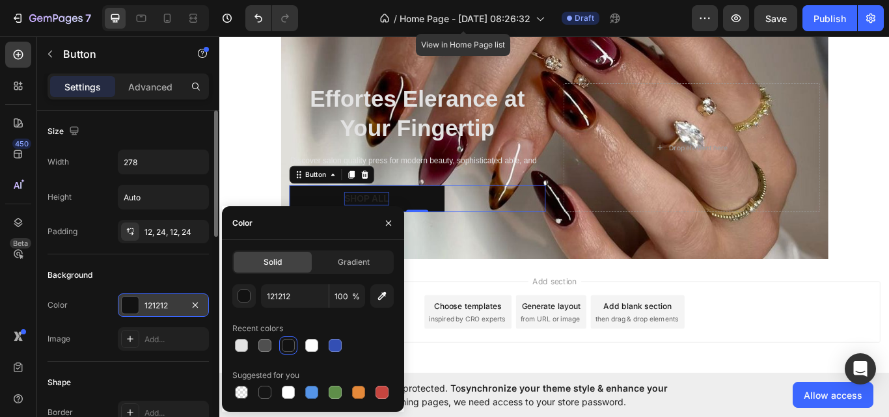
scroll to position [220, 0]
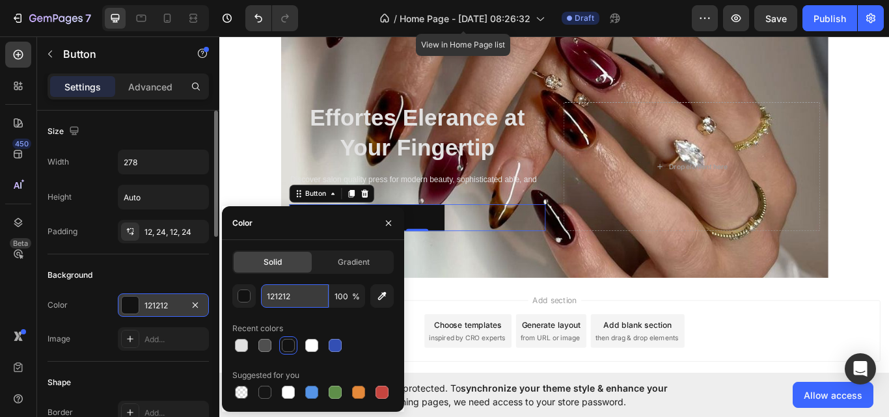
click at [295, 292] on input "121212" at bounding box center [295, 295] width 68 height 23
paste input "#FF0000."
type input "#FF0000"
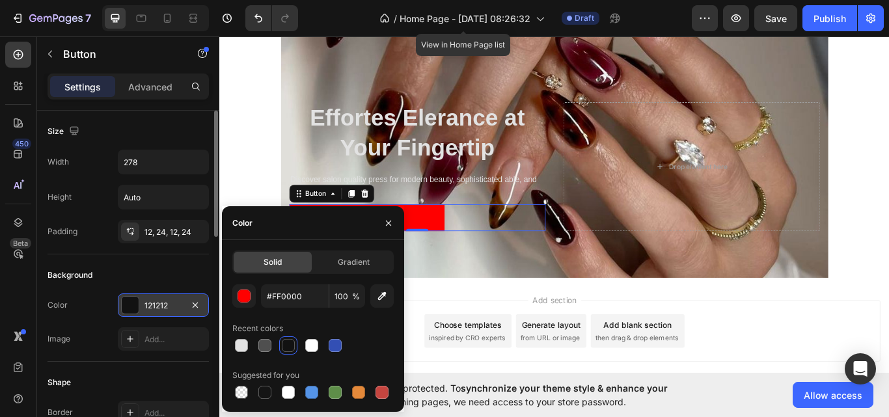
click at [460, 340] on div "Add section Choose templates inspired by CRO experts Generate layout from URL o…" at bounding box center [609, 399] width 781 height 160
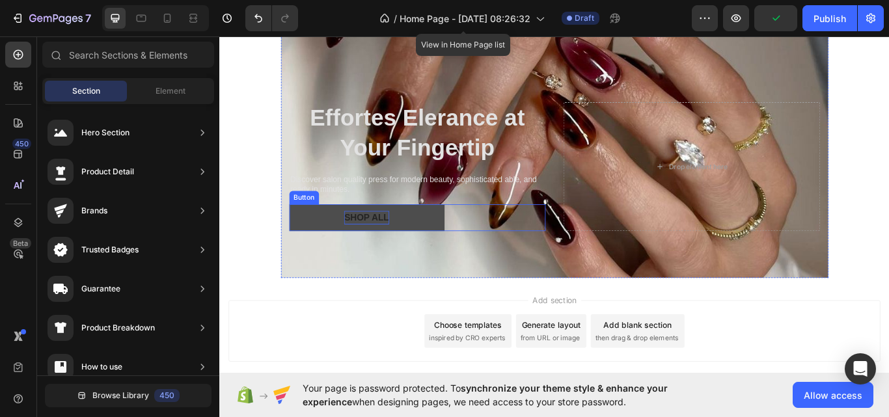
click at [423, 245] on button "SHOP ALL" at bounding box center [391, 248] width 181 height 31
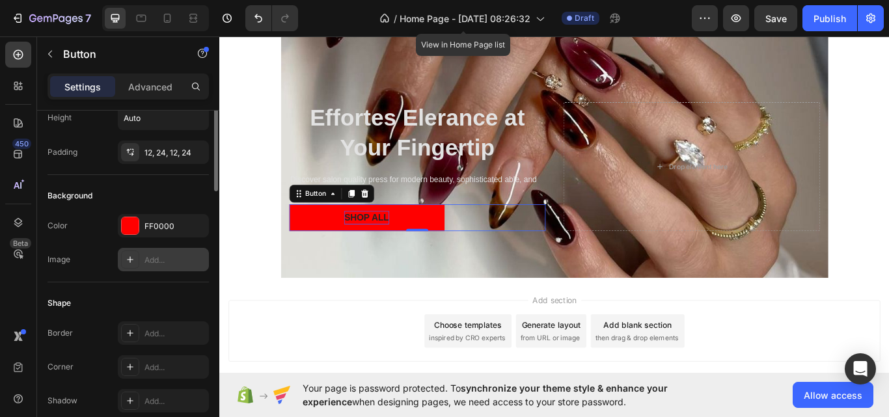
scroll to position [0, 0]
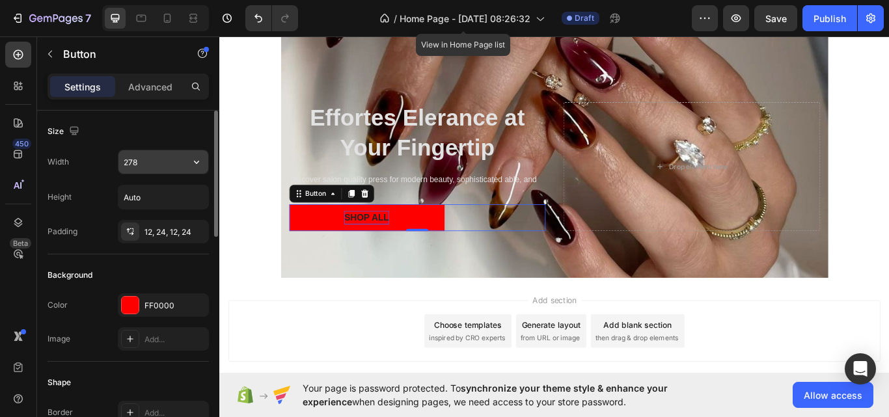
click at [161, 169] on input "278" at bounding box center [163, 161] width 90 height 23
click at [193, 165] on icon "button" at bounding box center [196, 162] width 13 height 13
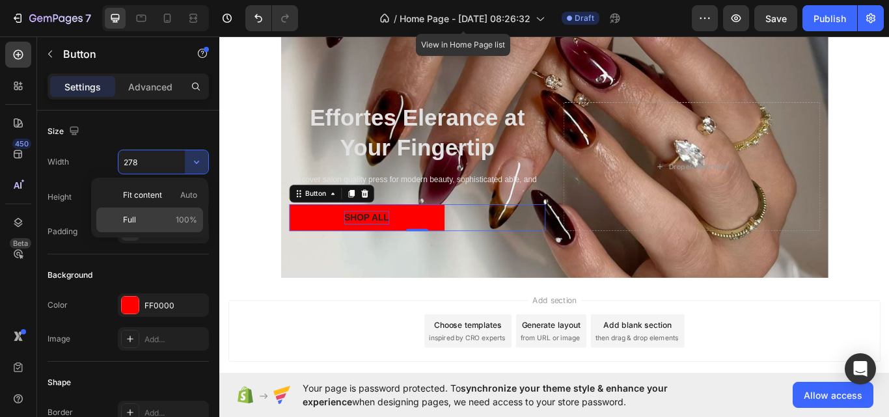
click at [182, 211] on div "Full 100%" at bounding box center [149, 220] width 107 height 25
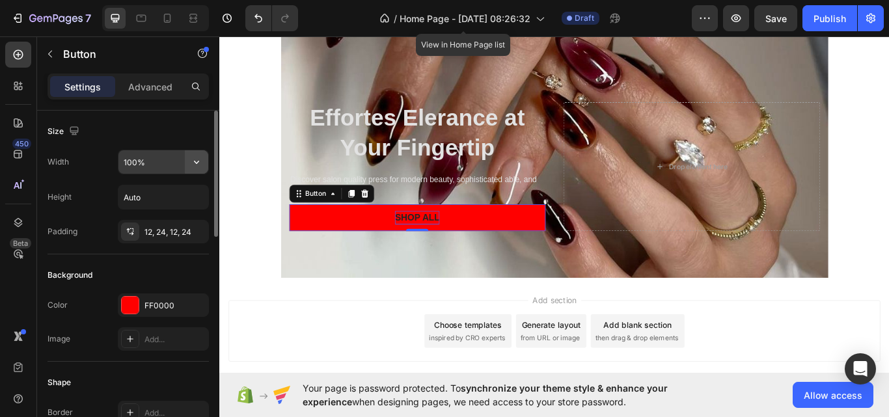
click at [189, 165] on button "button" at bounding box center [196, 161] width 23 height 23
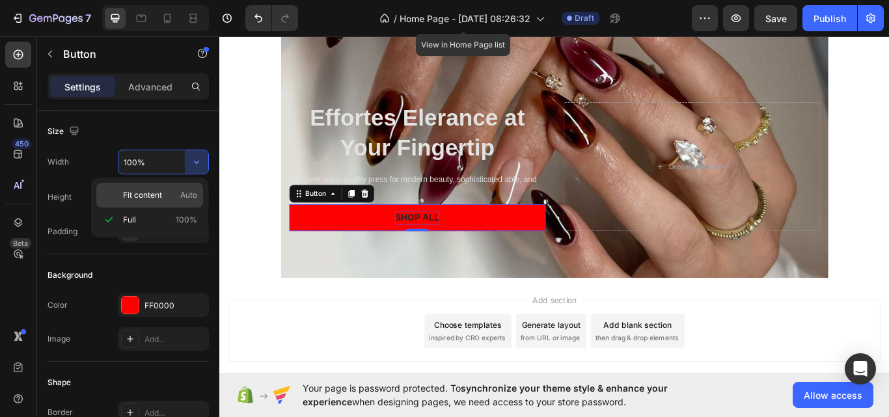
click at [188, 191] on span "Auto" at bounding box center [188, 195] width 17 height 12
type input "Auto"
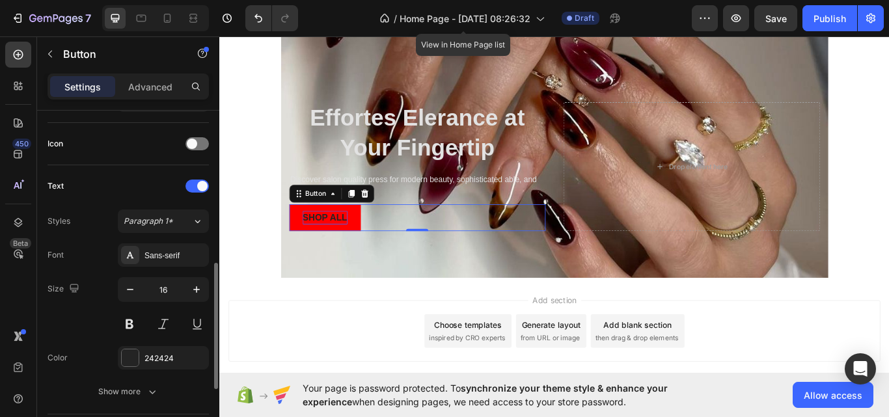
scroll to position [394, 0]
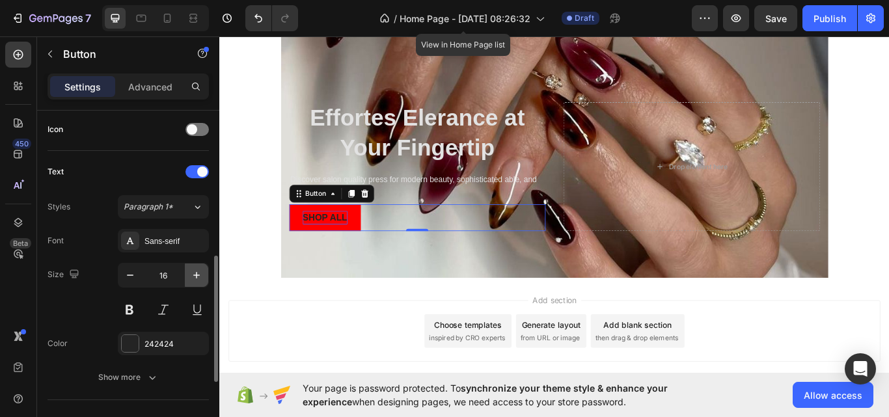
click at [188, 279] on button "button" at bounding box center [196, 275] width 23 height 23
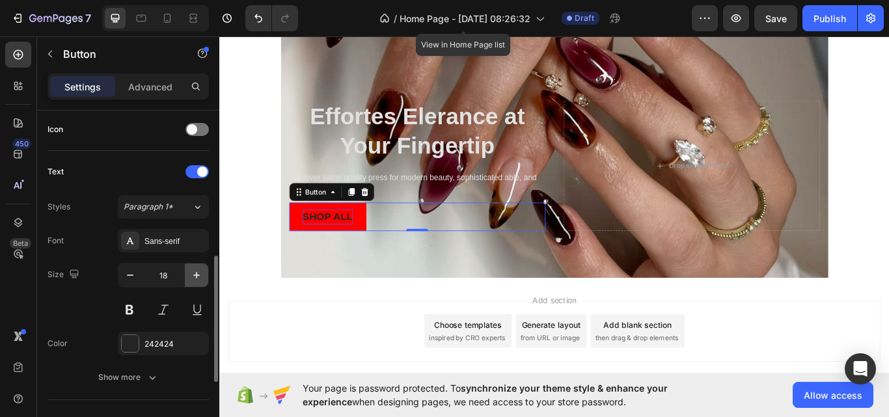
click at [188, 279] on button "button" at bounding box center [196, 275] width 23 height 23
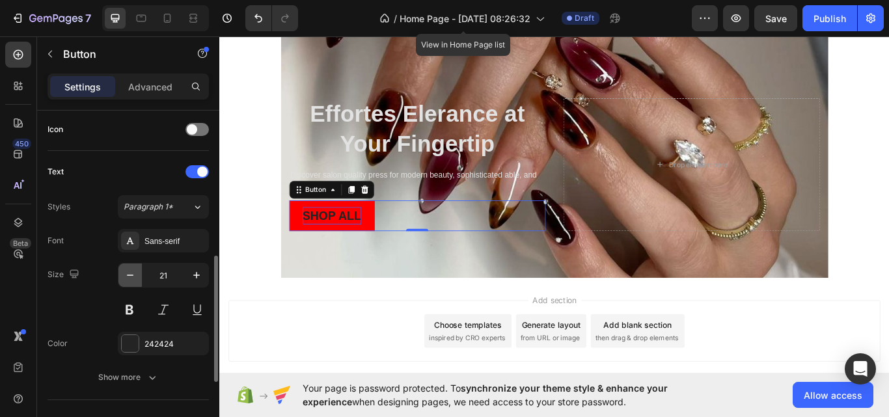
click at [126, 281] on icon "button" at bounding box center [130, 275] width 13 height 13
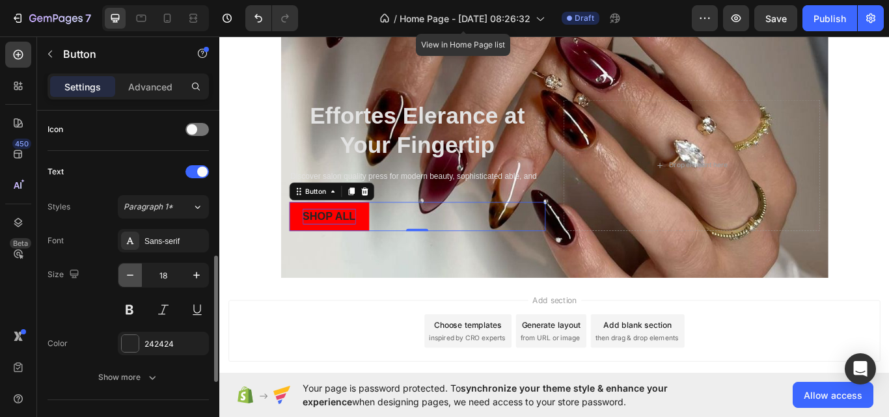
click at [126, 281] on icon "button" at bounding box center [130, 275] width 13 height 13
type input "17"
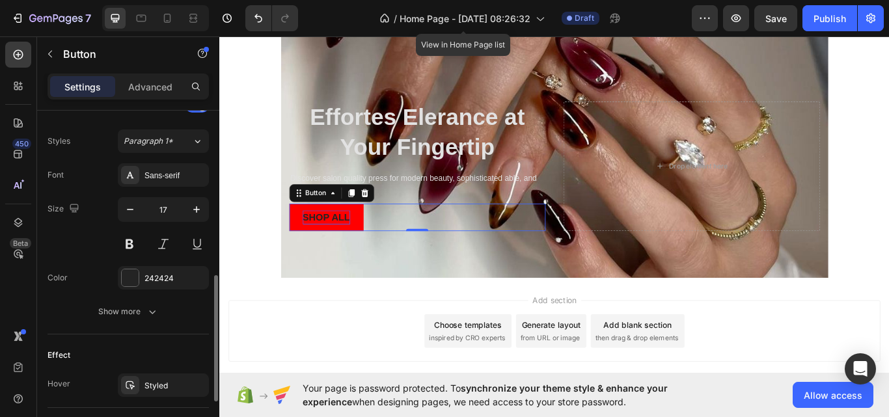
scroll to position [461, 0]
click at [130, 274] on div at bounding box center [130, 277] width 17 height 17
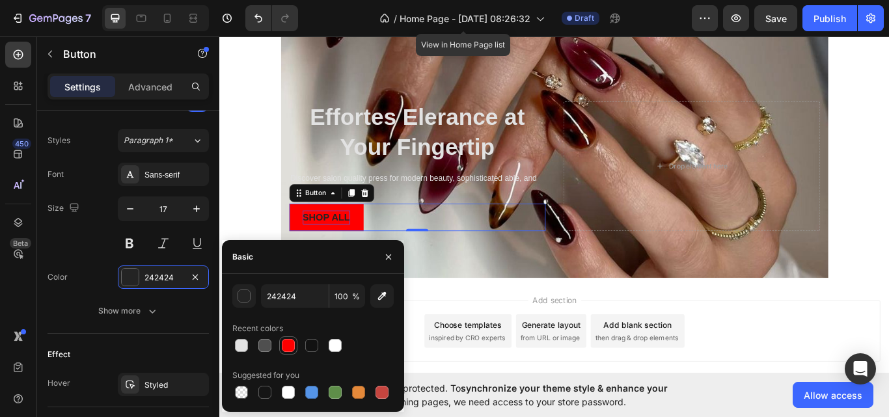
click at [294, 353] on div at bounding box center [288, 346] width 18 height 18
click at [240, 348] on div at bounding box center [241, 345] width 13 height 13
type input "E2E2E2"
click at [389, 256] on icon "button" at bounding box center [388, 256] width 5 height 5
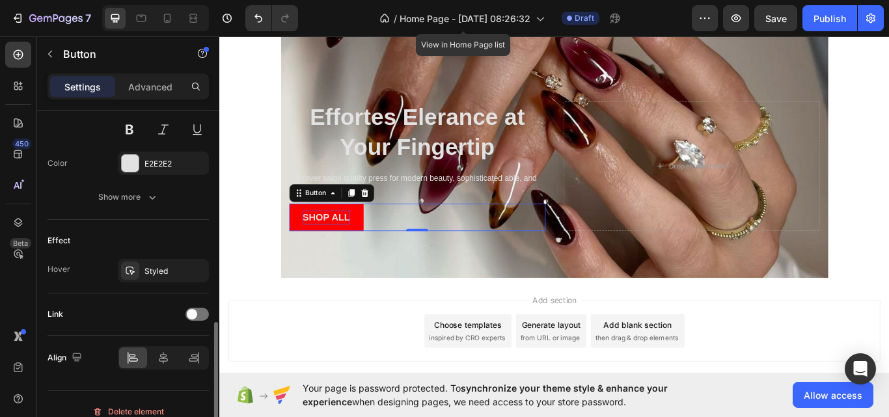
scroll to position [575, 0]
click at [148, 273] on div "Styled" at bounding box center [164, 271] width 38 height 12
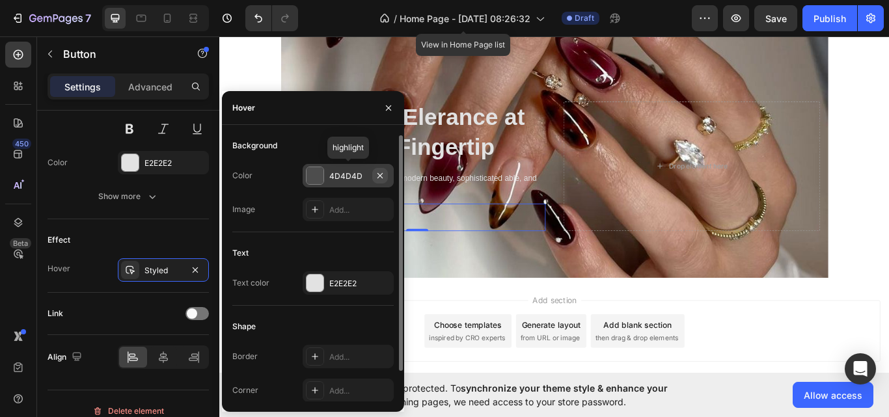
click at [381, 176] on icon "button" at bounding box center [380, 174] width 5 height 5
click at [381, 284] on icon "button" at bounding box center [380, 282] width 5 height 5
click at [473, 328] on div "Add section Choose templates inspired by CRO experts Generate layout from URL o…" at bounding box center [609, 399] width 781 height 160
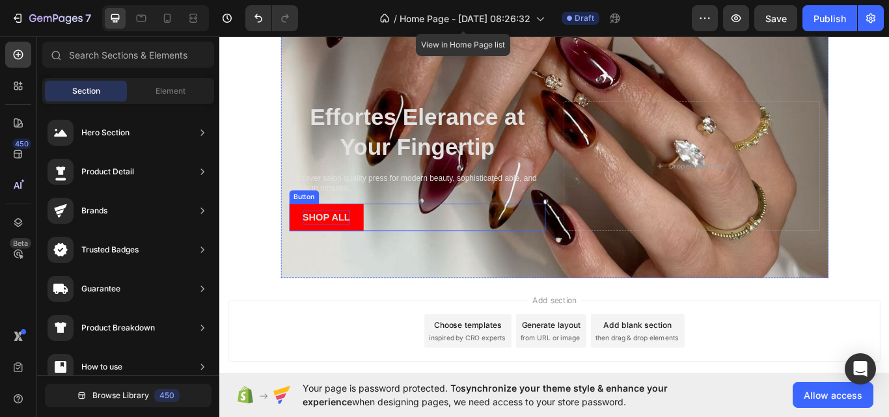
click at [355, 247] on p "SHOP ALL" at bounding box center [343, 248] width 55 height 17
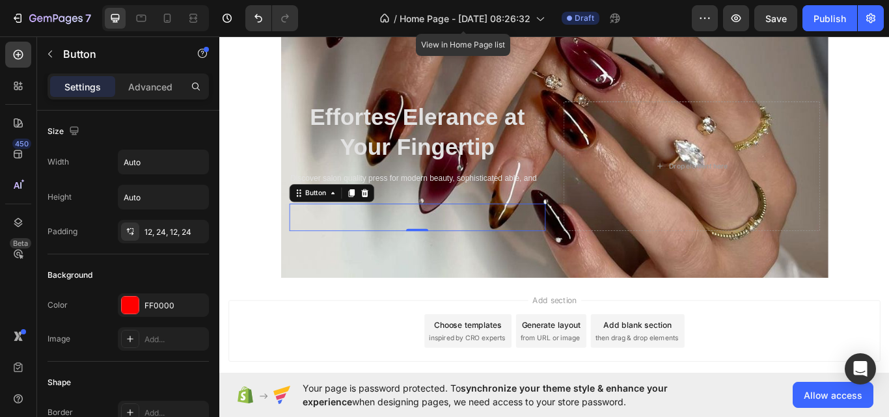
click at [375, 249] on button "SHOP ALL" at bounding box center [344, 248] width 87 height 33
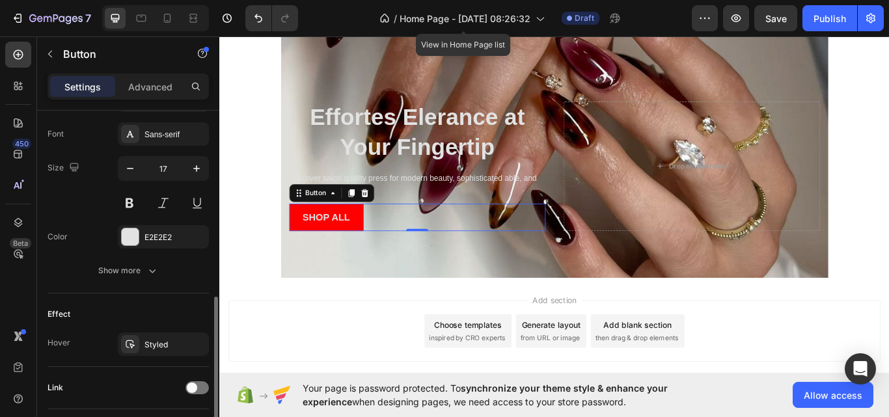
scroll to position [503, 0]
click at [174, 234] on div "E2E2E2" at bounding box center [164, 236] width 38 height 12
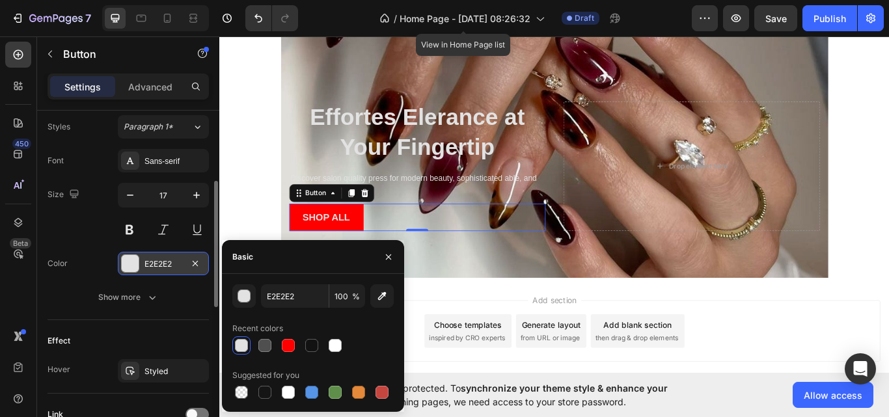
scroll to position [398, 0]
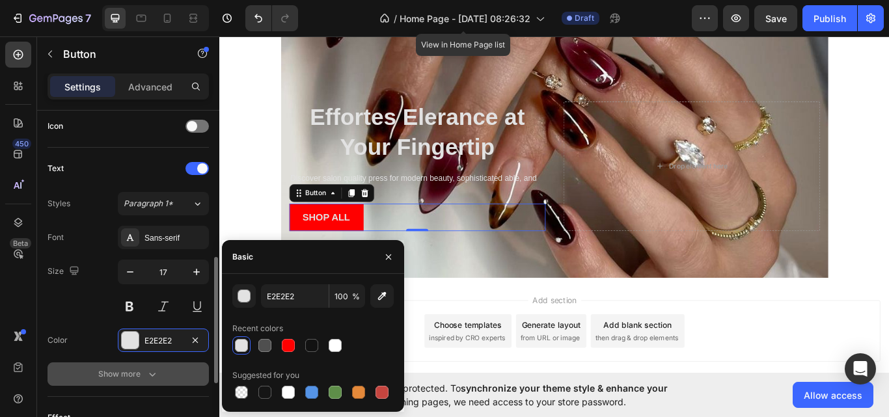
click at [177, 368] on button "Show more" at bounding box center [128, 374] width 161 height 23
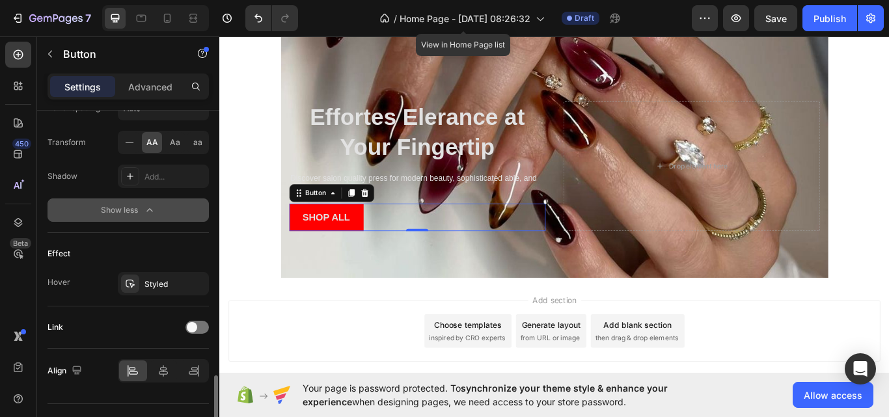
scroll to position [762, 0]
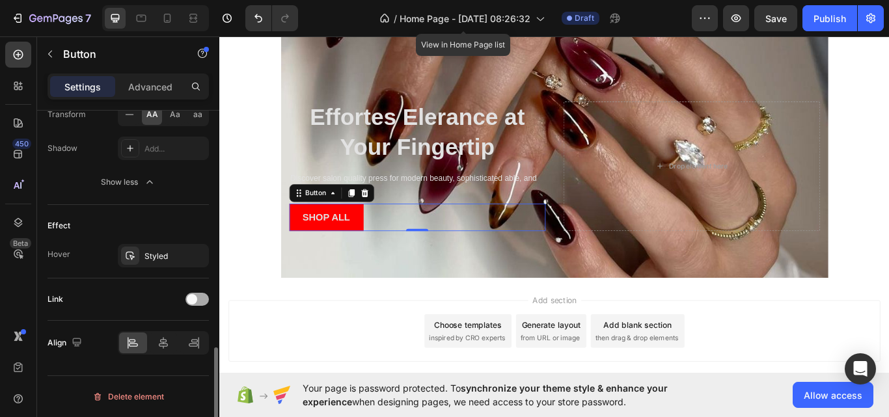
click at [193, 296] on span at bounding box center [192, 299] width 10 height 10
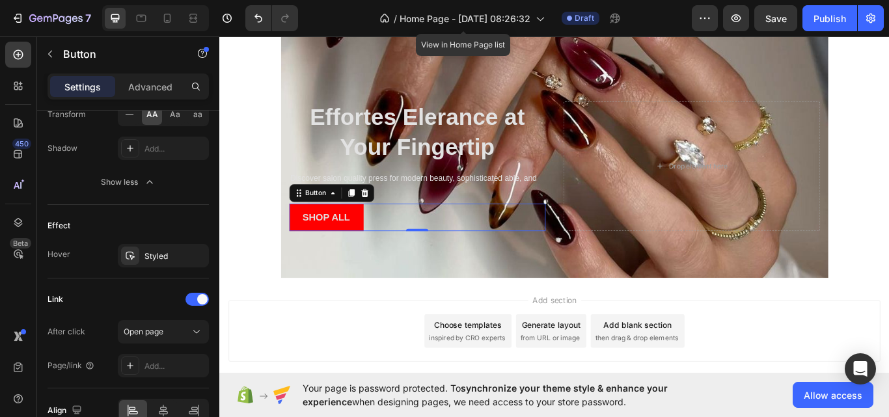
scroll to position [829, 0]
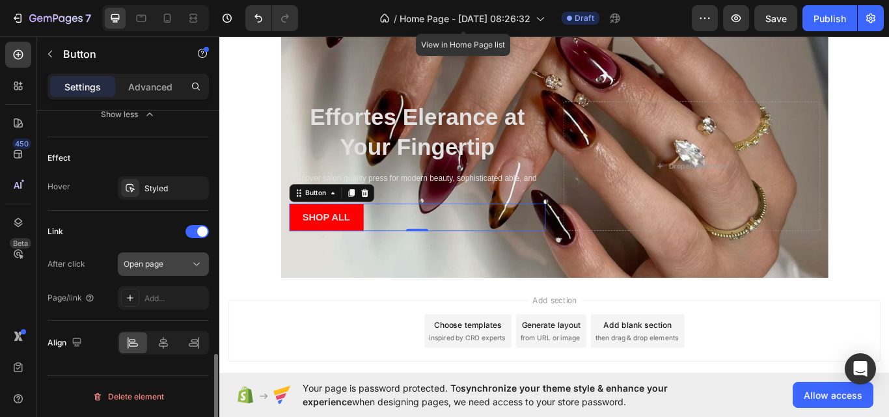
click at [197, 264] on icon at bounding box center [196, 264] width 13 height 13
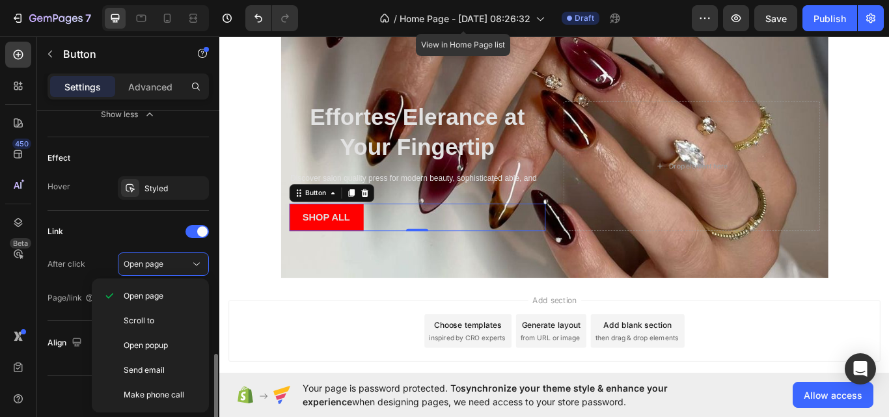
click at [114, 232] on div "Link" at bounding box center [128, 231] width 161 height 21
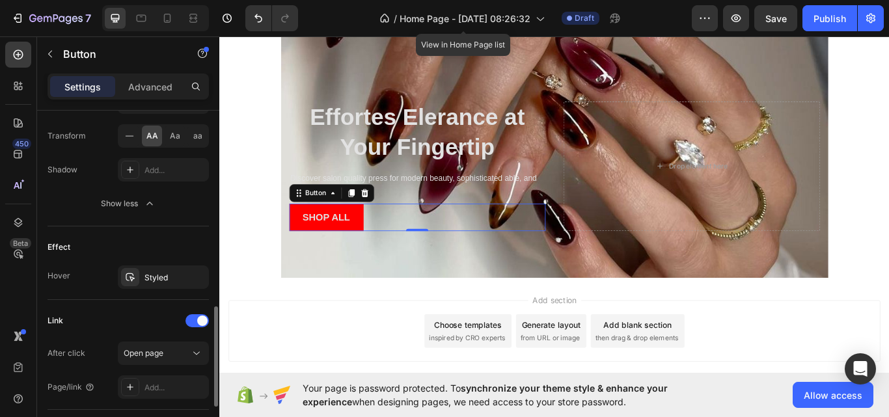
scroll to position [723, 0]
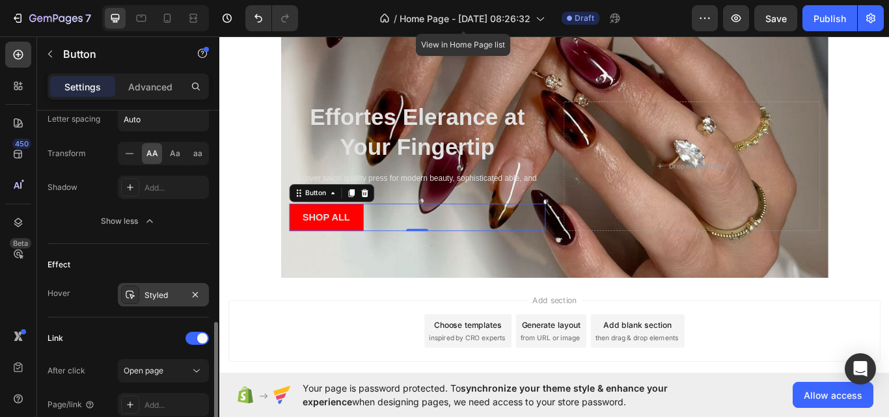
click at [180, 283] on div "Styled" at bounding box center [163, 294] width 91 height 23
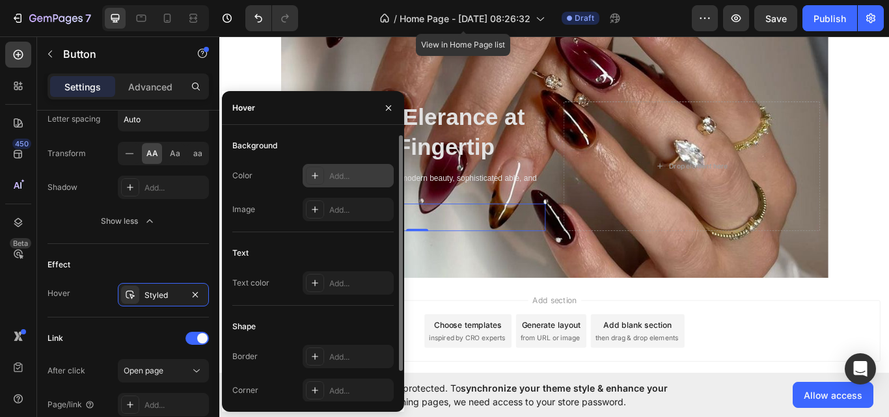
click at [347, 169] on div "Add..." at bounding box center [348, 175] width 91 height 23
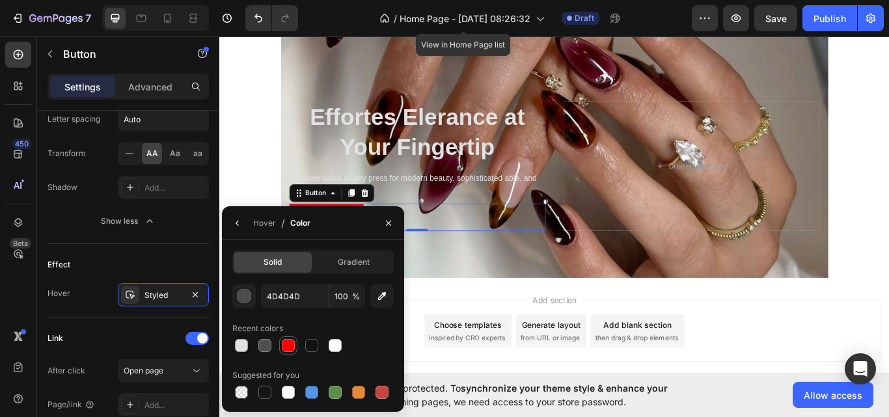
click at [288, 339] on div at bounding box center [288, 345] width 13 height 13
type input "FF0000"
click at [171, 290] on div "Styled" at bounding box center [164, 296] width 38 height 12
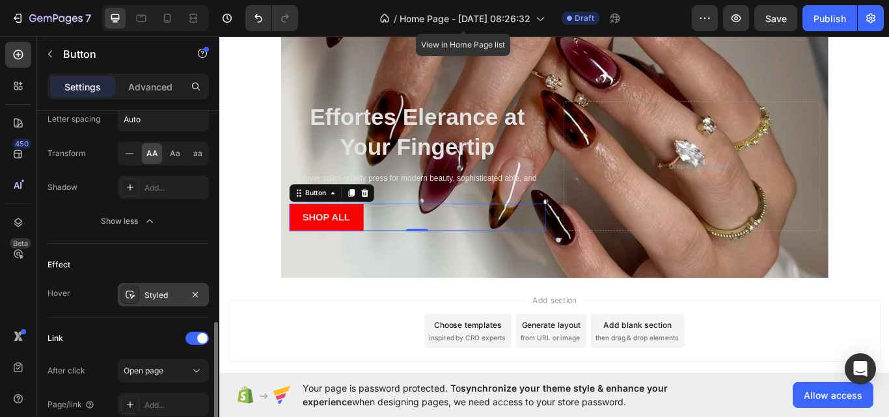
click at [171, 290] on div "Styled" at bounding box center [164, 296] width 38 height 12
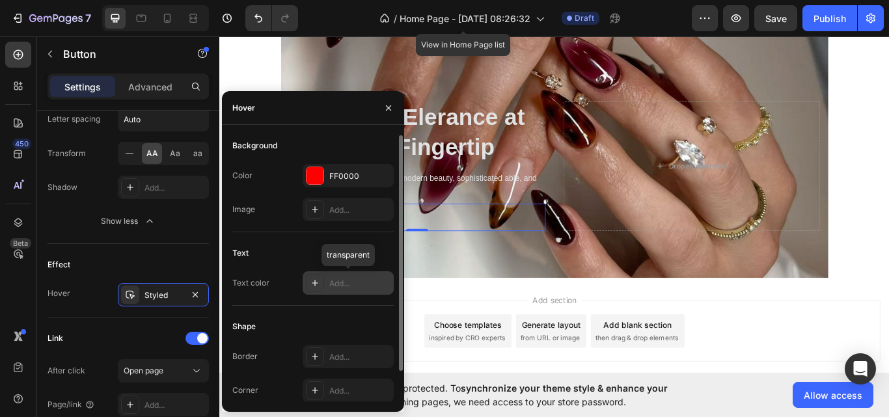
click at [345, 283] on div "Add..." at bounding box center [359, 284] width 61 height 12
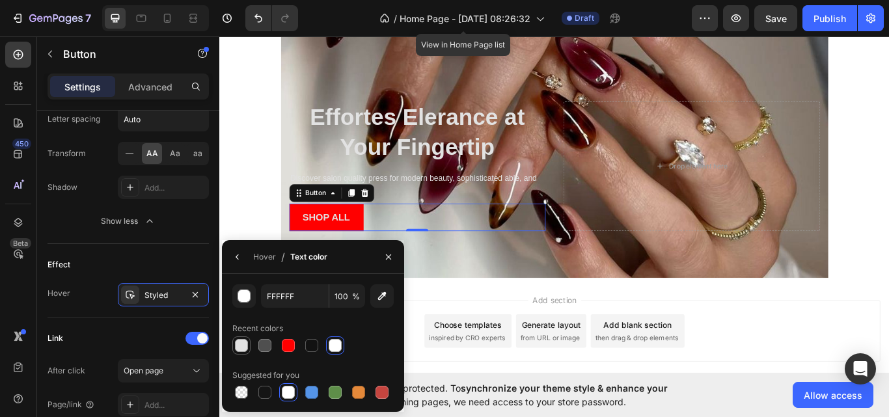
click at [246, 349] on div at bounding box center [241, 345] width 13 height 13
type input "E2E2E2"
click at [165, 266] on div "Effect" at bounding box center [128, 265] width 161 height 21
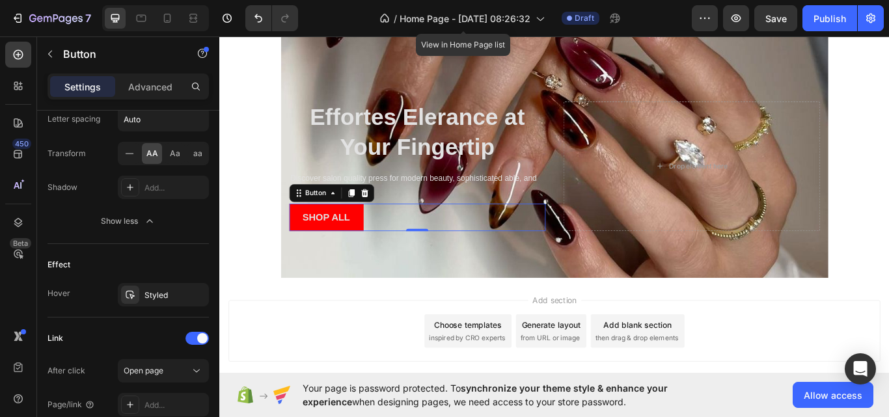
scroll to position [826, 0]
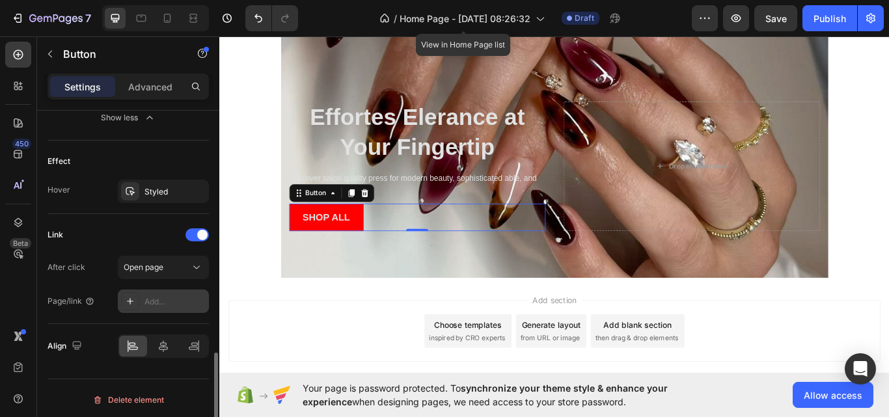
click at [177, 300] on div "Add..." at bounding box center [175, 302] width 61 height 12
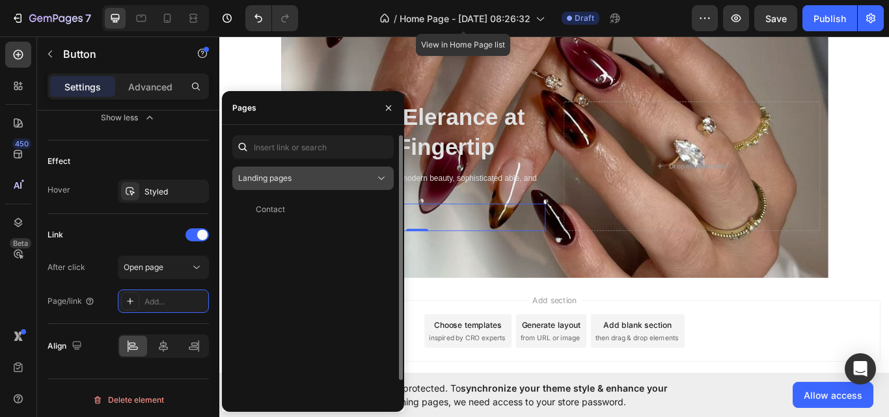
click at [376, 181] on icon at bounding box center [381, 178] width 13 height 13
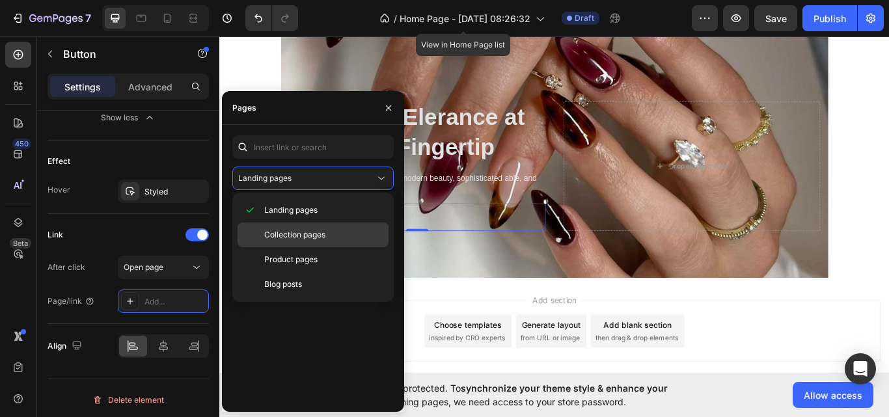
click at [346, 233] on p "Collection pages" at bounding box center [323, 235] width 118 height 12
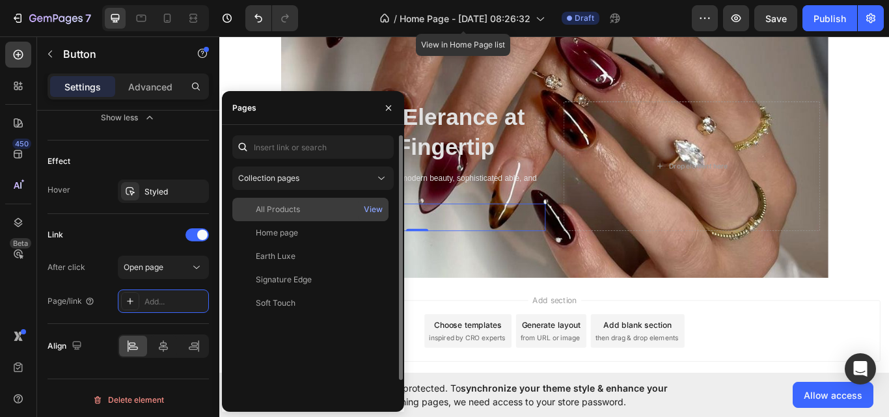
click at [317, 206] on div "All Products" at bounding box center [311, 210] width 146 height 12
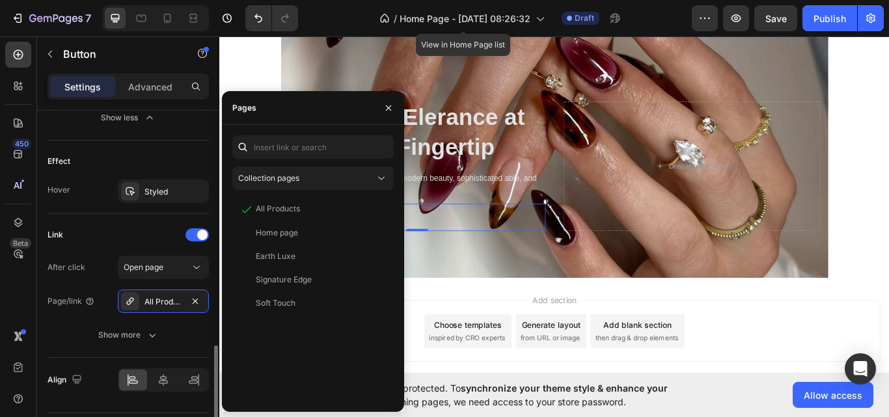
click at [145, 235] on div "Link" at bounding box center [128, 235] width 161 height 21
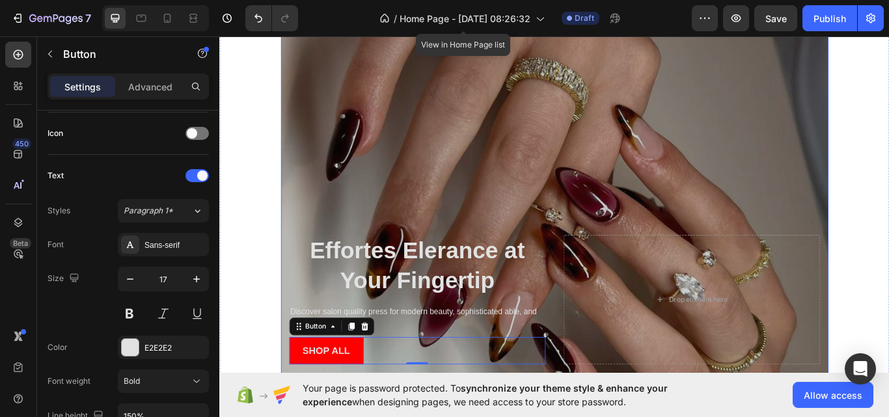
scroll to position [64, 0]
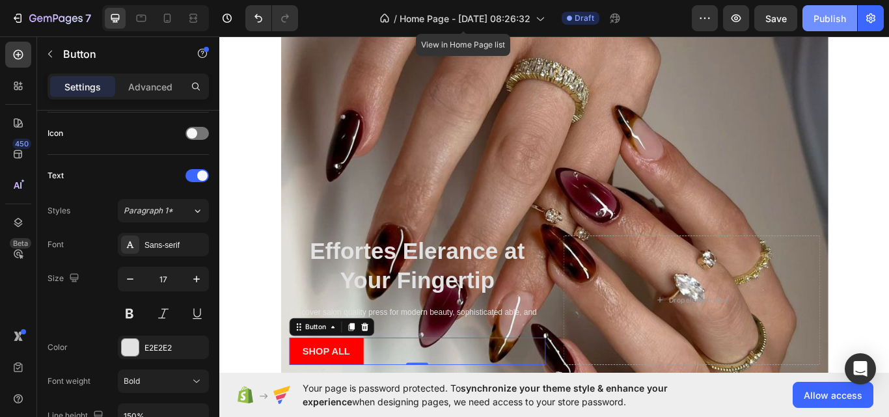
click at [841, 20] on div "Publish" at bounding box center [830, 19] width 33 height 14
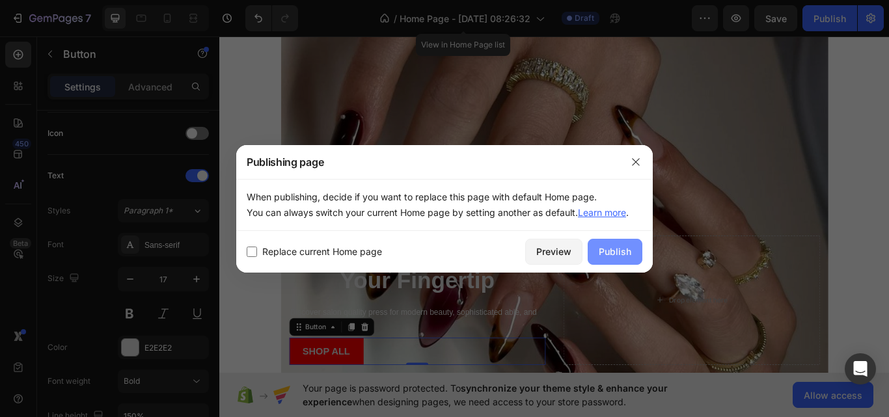
click at [622, 240] on button "Publish" at bounding box center [615, 252] width 55 height 26
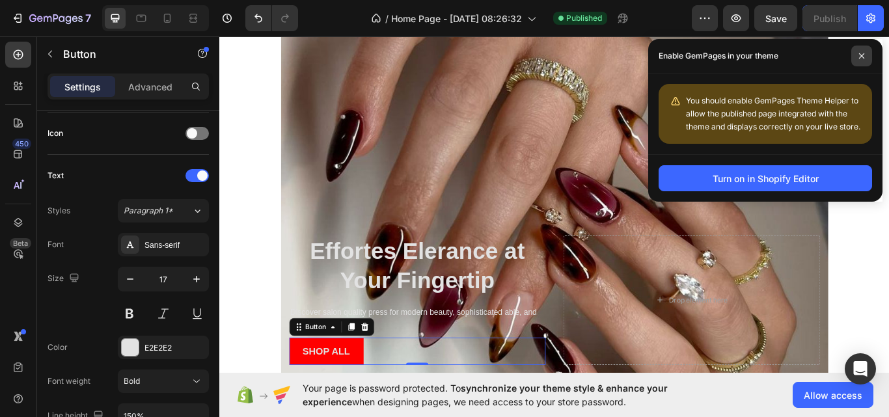
click at [863, 52] on span at bounding box center [861, 56] width 21 height 21
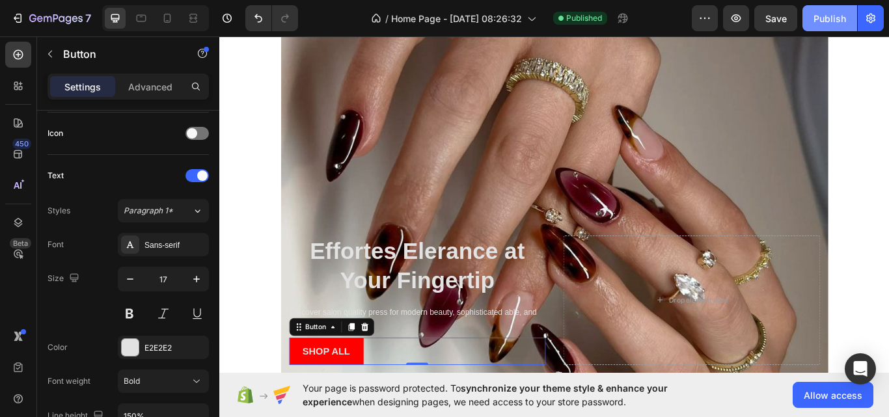
click at [834, 20] on div "Publish" at bounding box center [830, 19] width 33 height 14
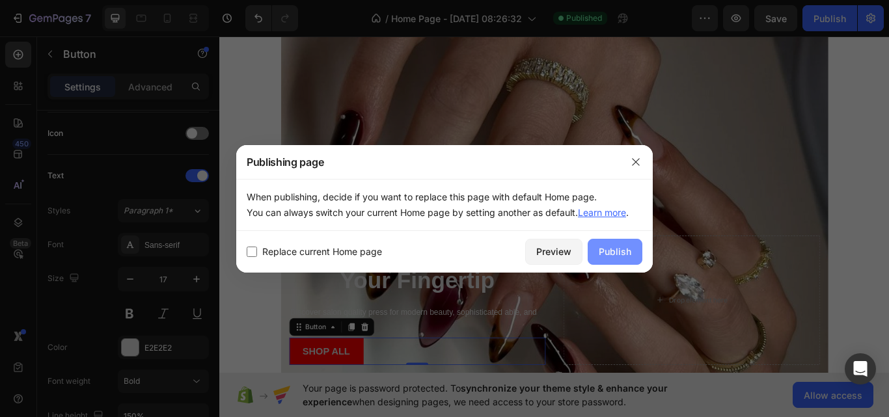
click at [621, 255] on div "Publish" at bounding box center [615, 252] width 33 height 14
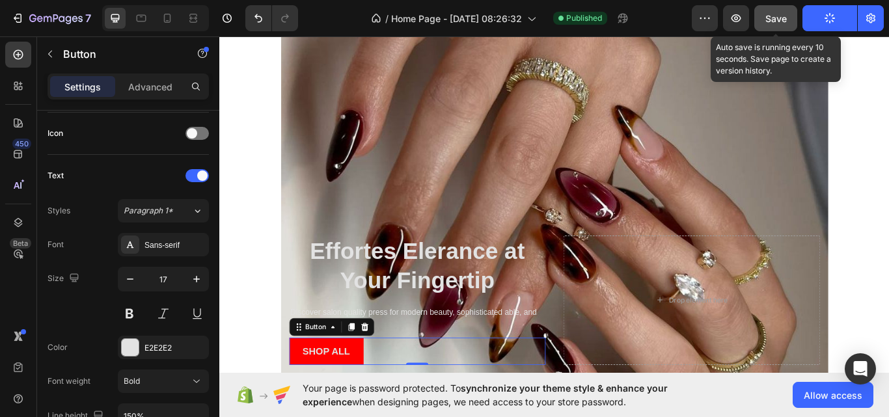
click at [779, 20] on span "Save" at bounding box center [775, 18] width 21 height 11
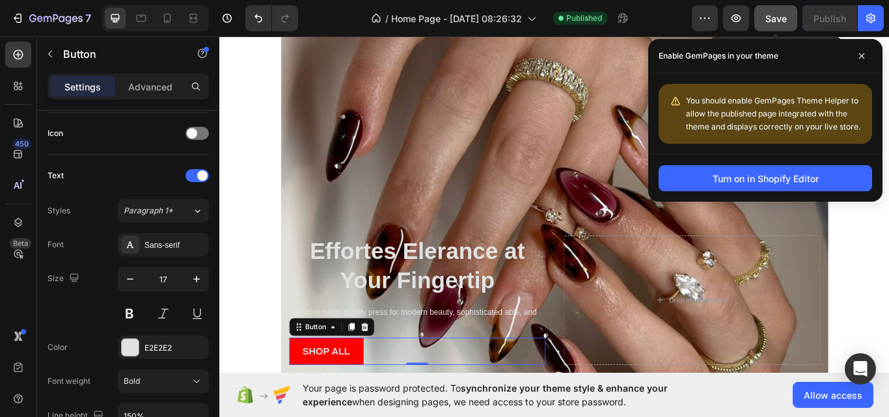
click at [777, 18] on span "Save" at bounding box center [775, 18] width 21 height 11
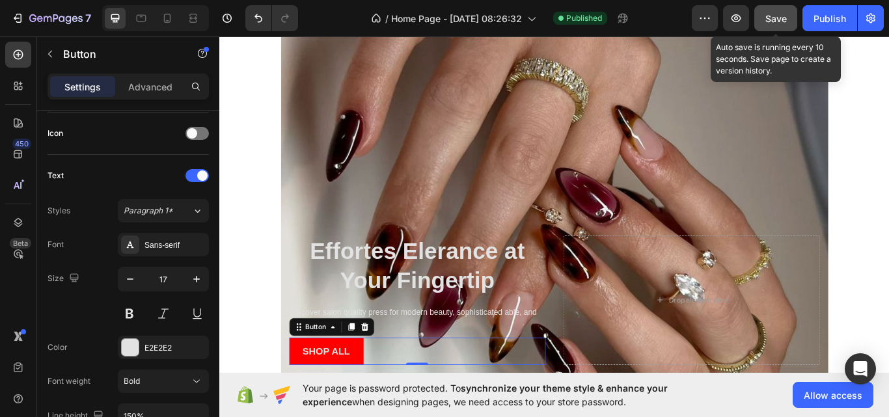
click at [781, 25] on button "Save" at bounding box center [775, 18] width 43 height 26
